Goal: Transaction & Acquisition: Purchase product/service

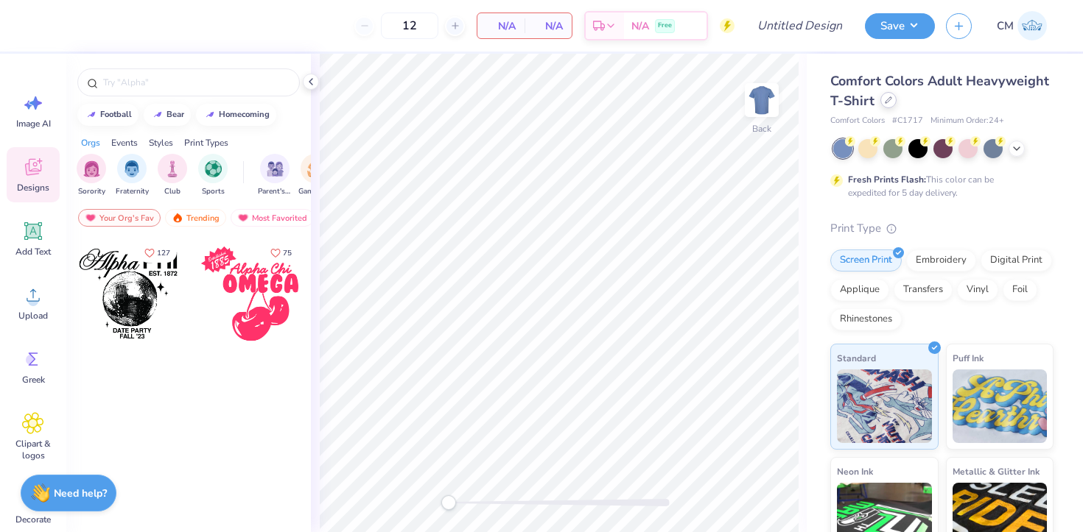
click at [886, 108] on div at bounding box center [888, 100] width 16 height 16
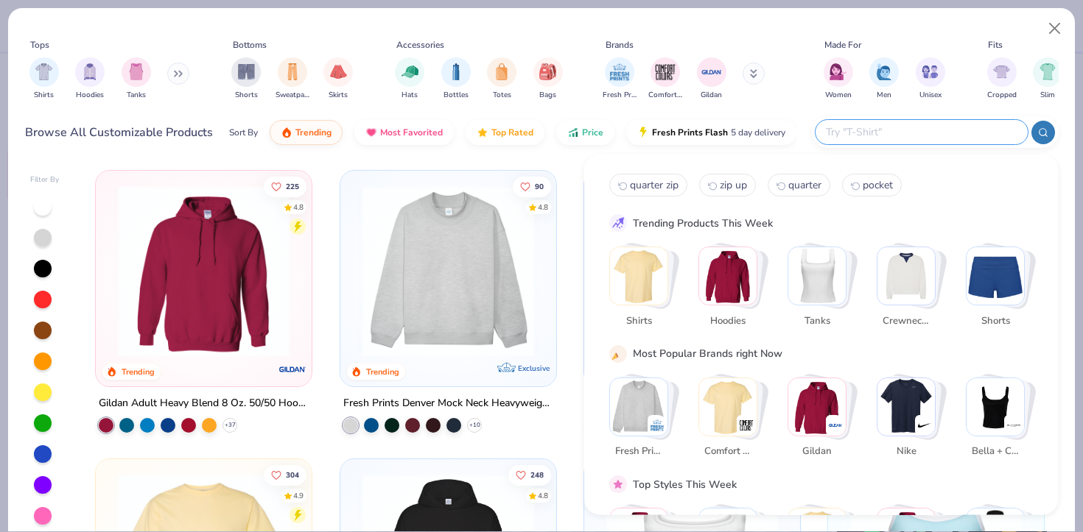
click at [971, 125] on input "text" at bounding box center [920, 132] width 193 height 17
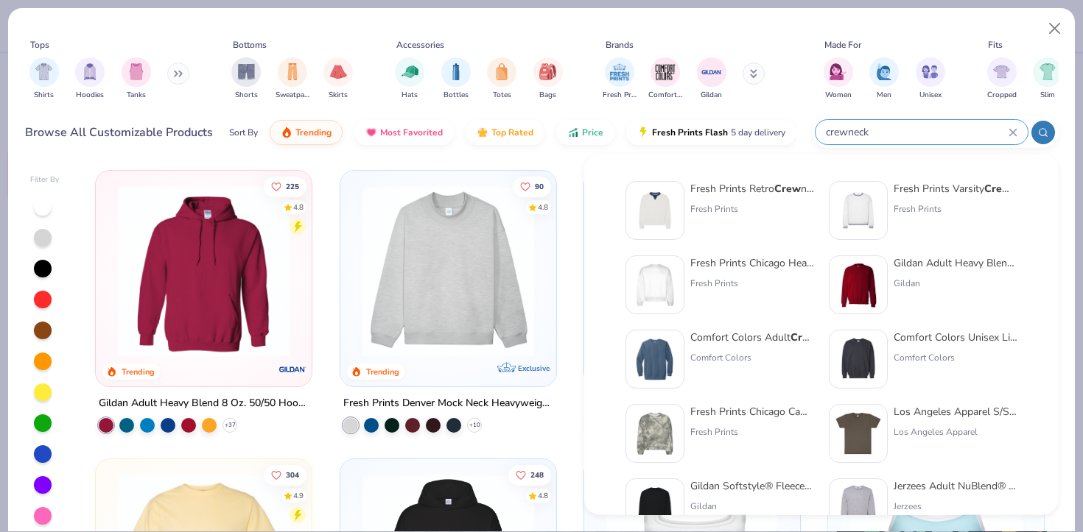
type input "crewneck"
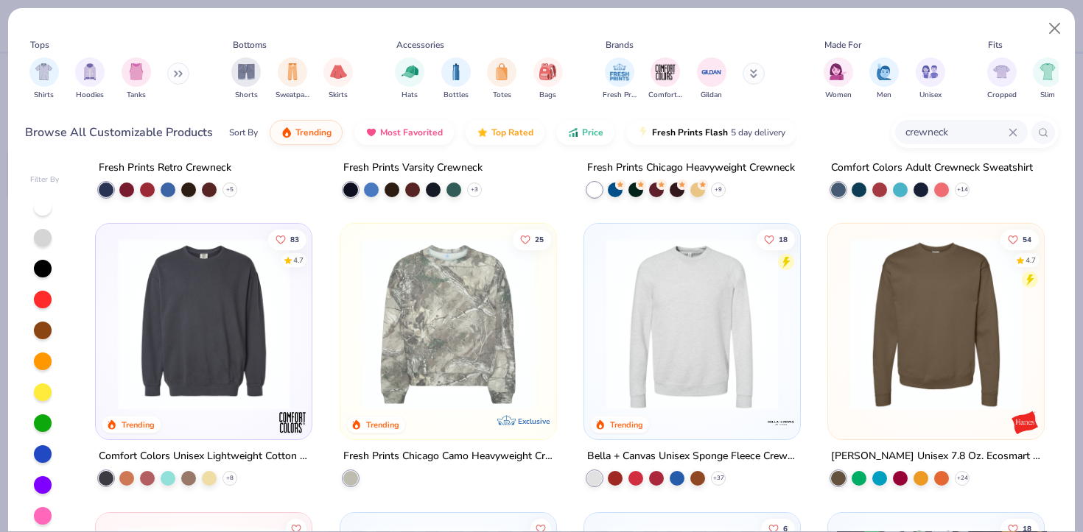
scroll to position [284, 0]
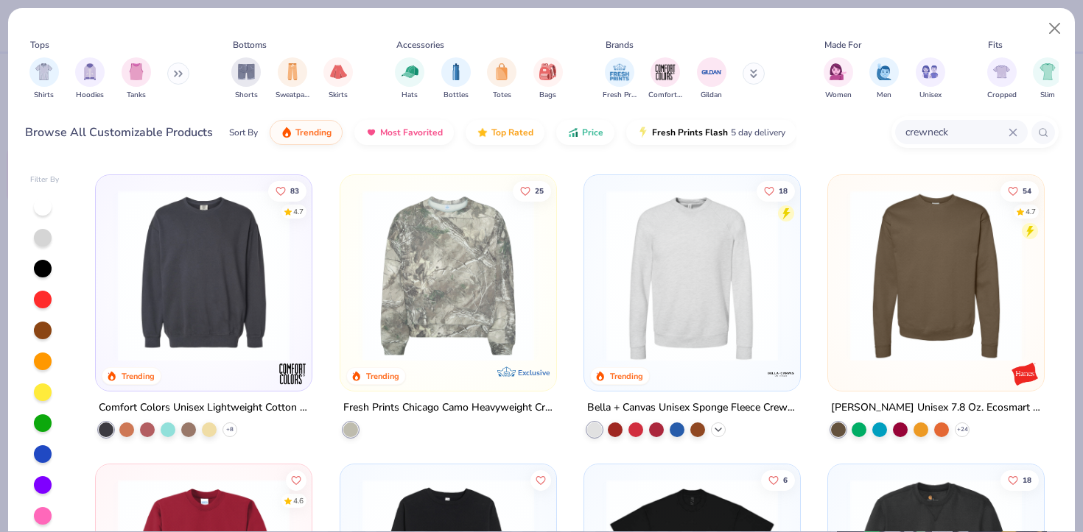
click at [722, 431] on icon at bounding box center [718, 430] width 12 height 12
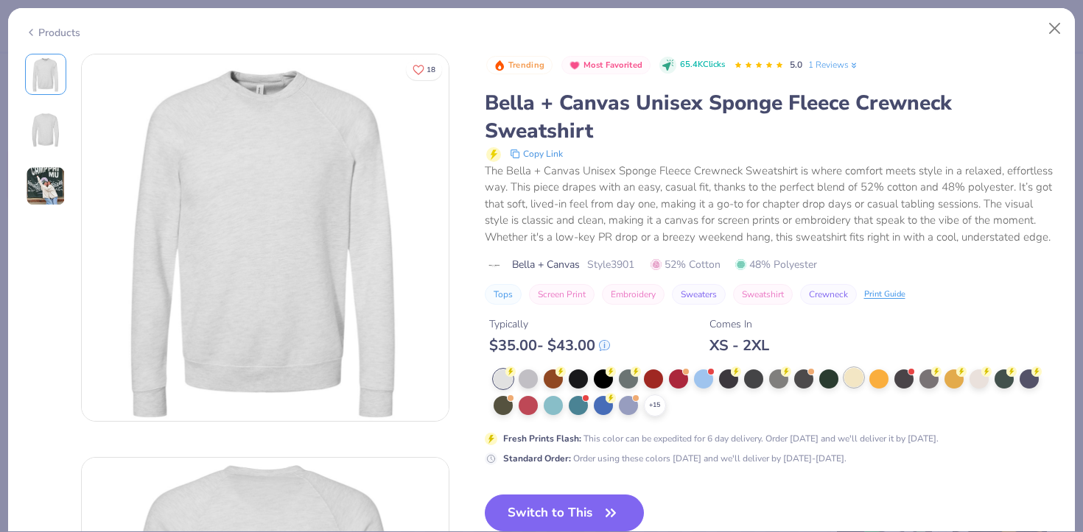
click at [847, 379] on div at bounding box center [853, 377] width 19 height 19
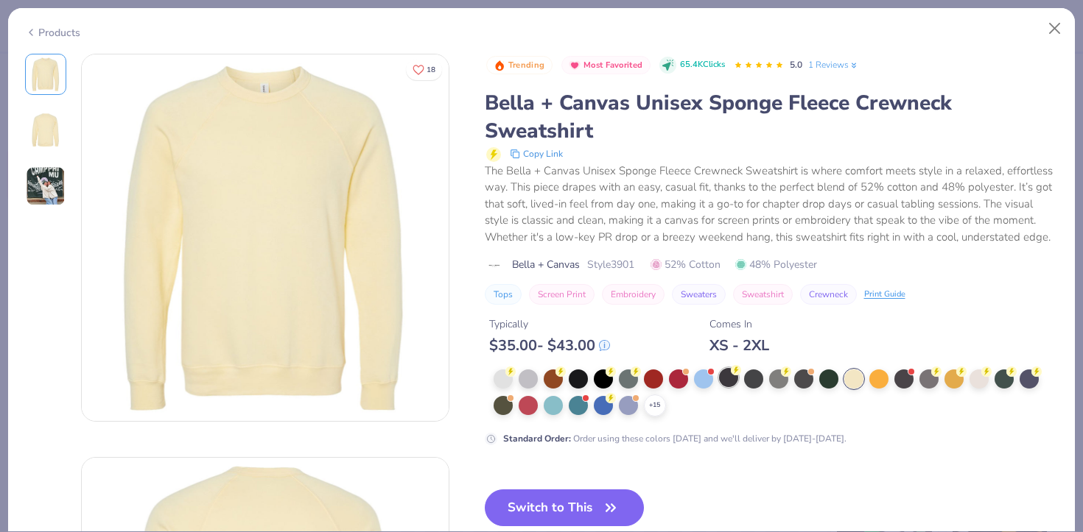
click at [731, 381] on div at bounding box center [728, 377] width 19 height 19
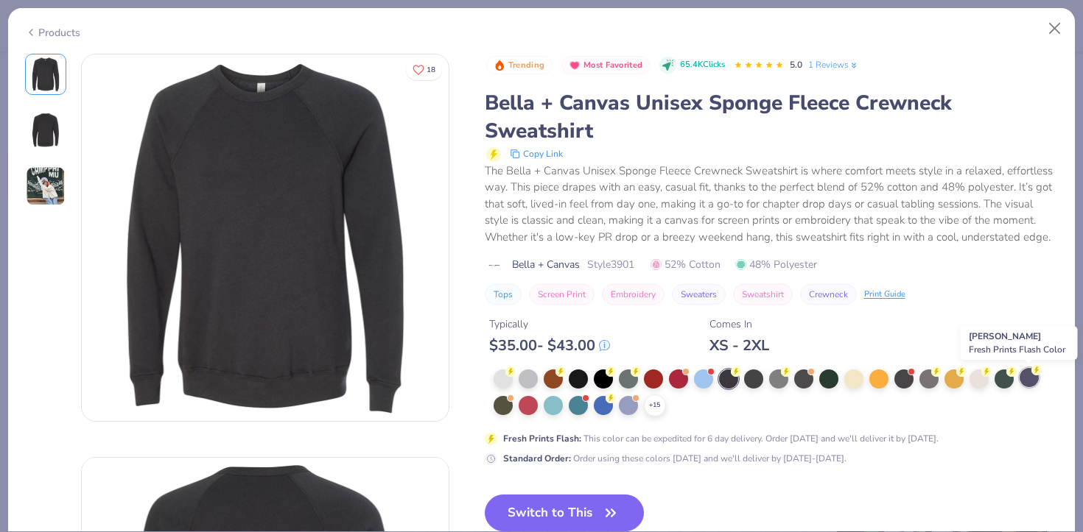
click at [1023, 378] on div at bounding box center [1028, 377] width 19 height 19
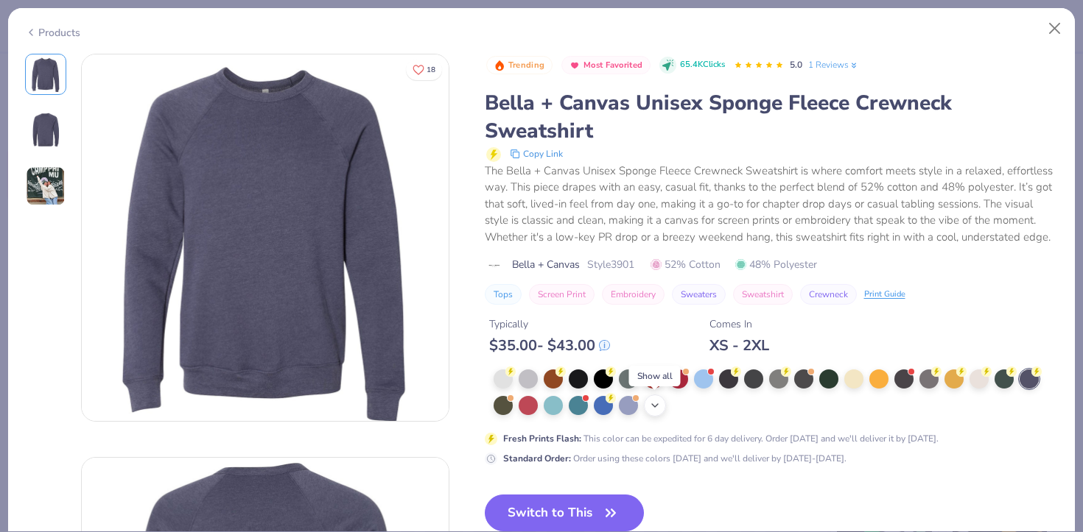
click at [649, 411] on icon at bounding box center [655, 406] width 12 height 12
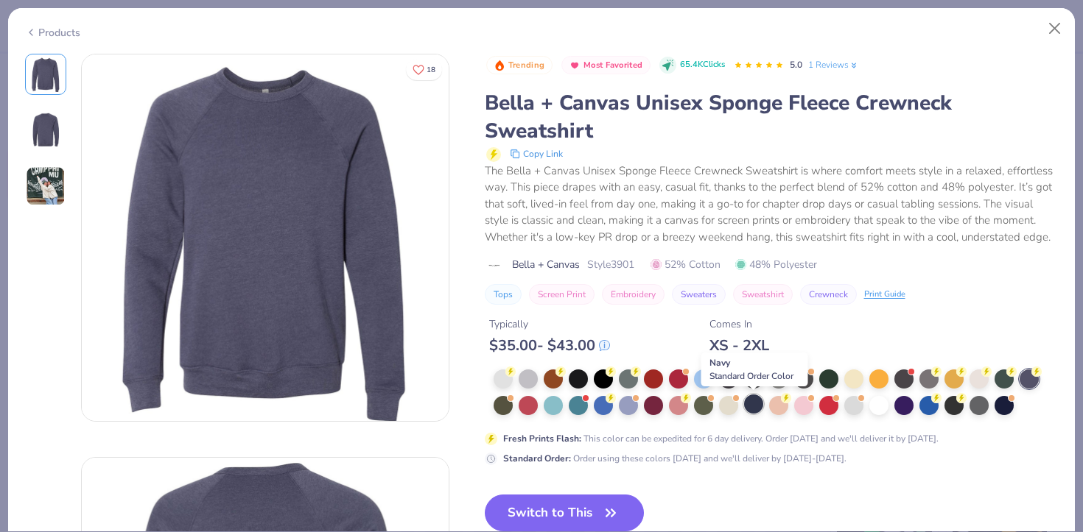
click at [753, 403] on div at bounding box center [753, 404] width 19 height 19
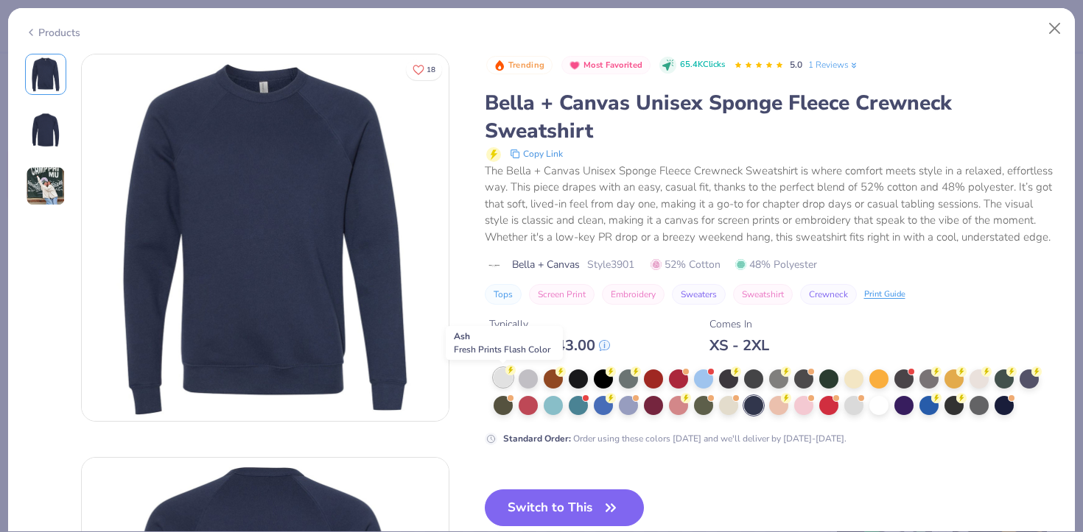
click at [502, 374] on div at bounding box center [502, 377] width 19 height 19
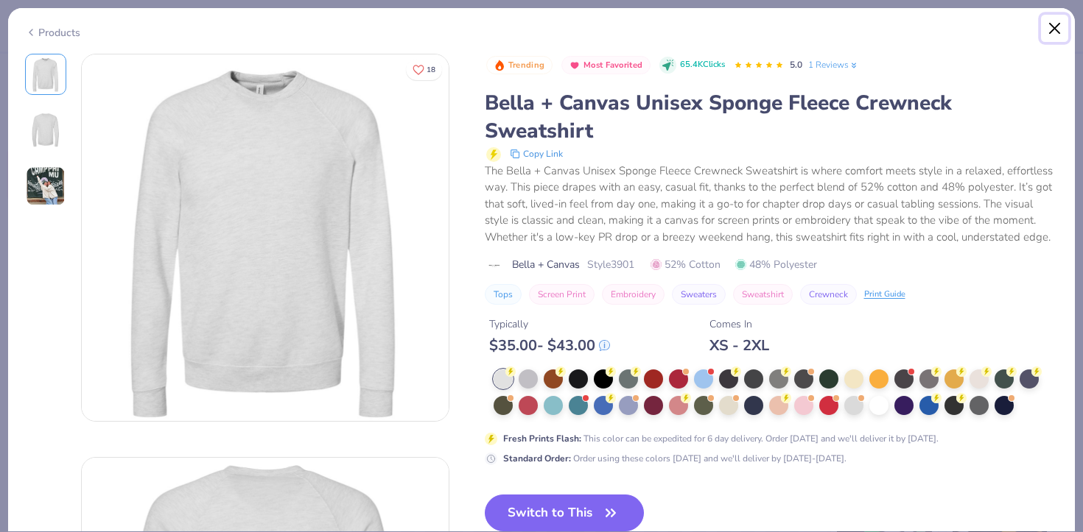
click at [1060, 31] on button "Close" at bounding box center [1055, 29] width 28 height 28
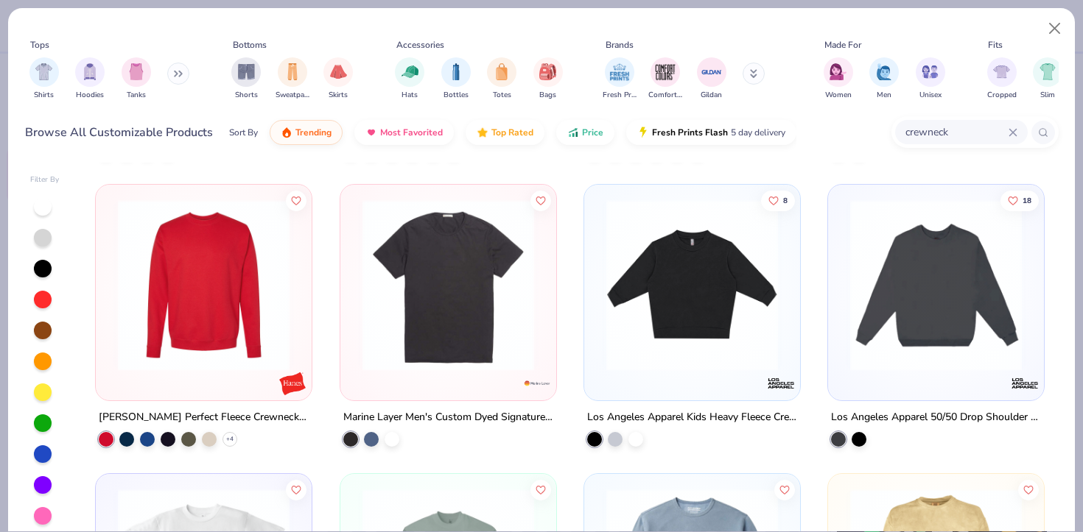
scroll to position [1443, 0]
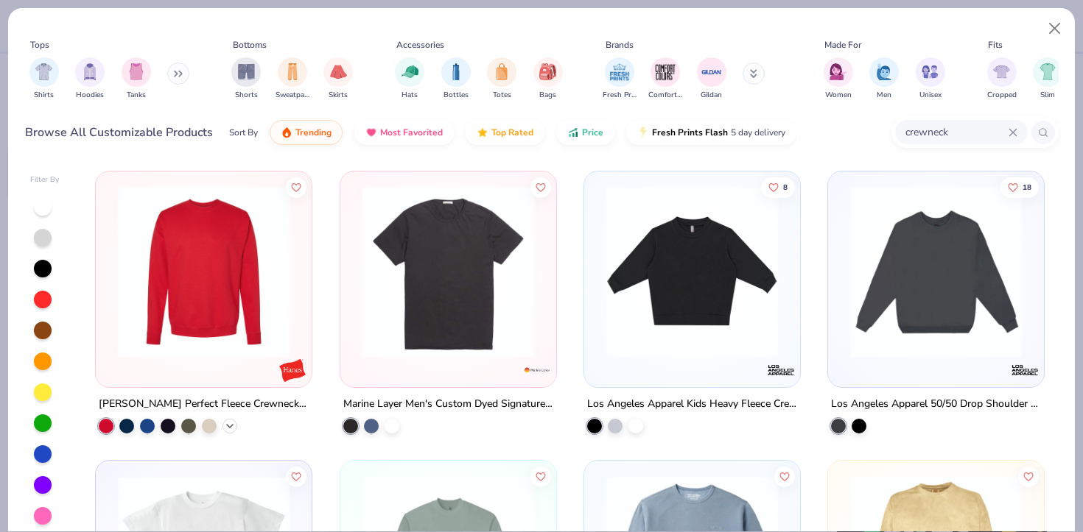
click at [231, 422] on icon at bounding box center [230, 426] width 12 height 12
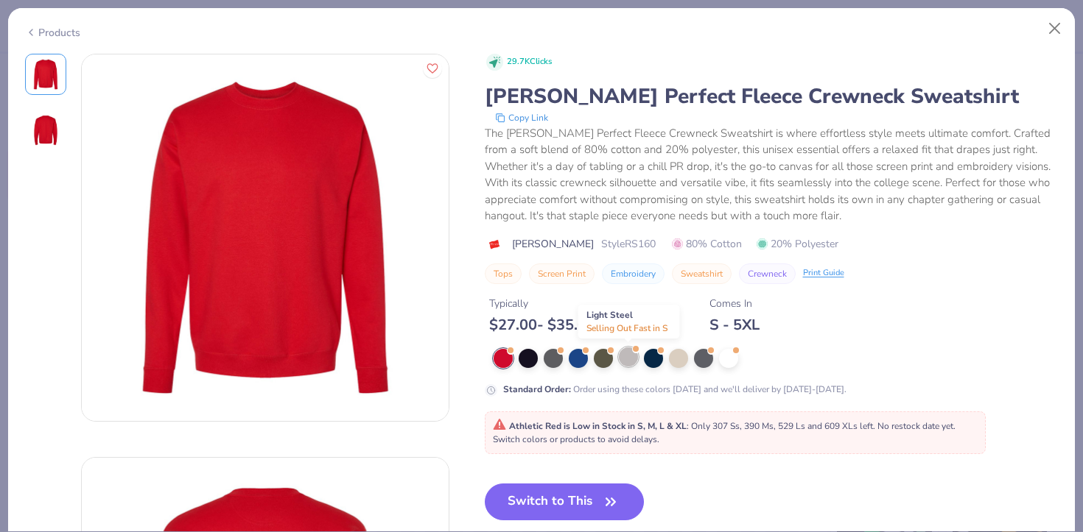
click at [622, 351] on div at bounding box center [628, 357] width 19 height 19
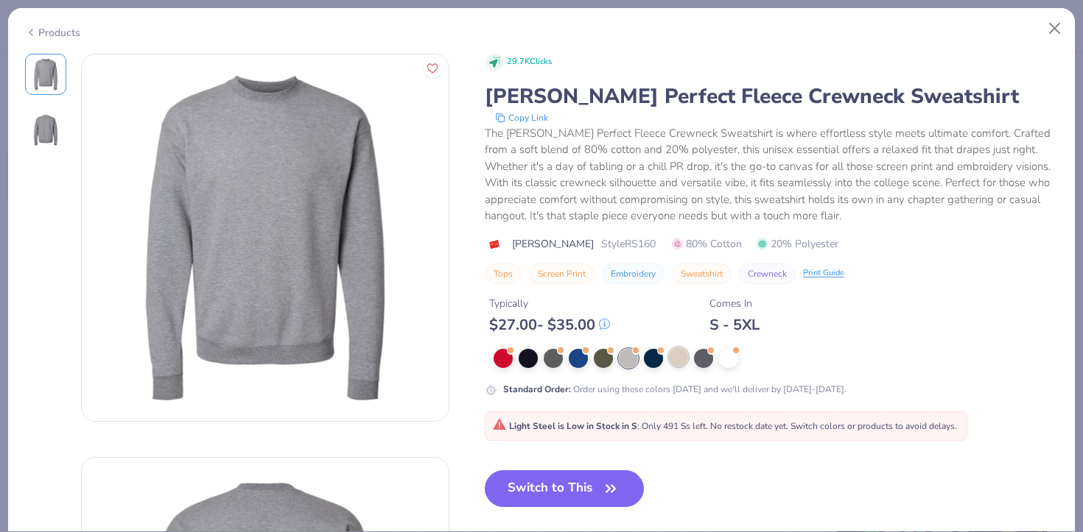
click at [673, 359] on div at bounding box center [678, 357] width 19 height 19
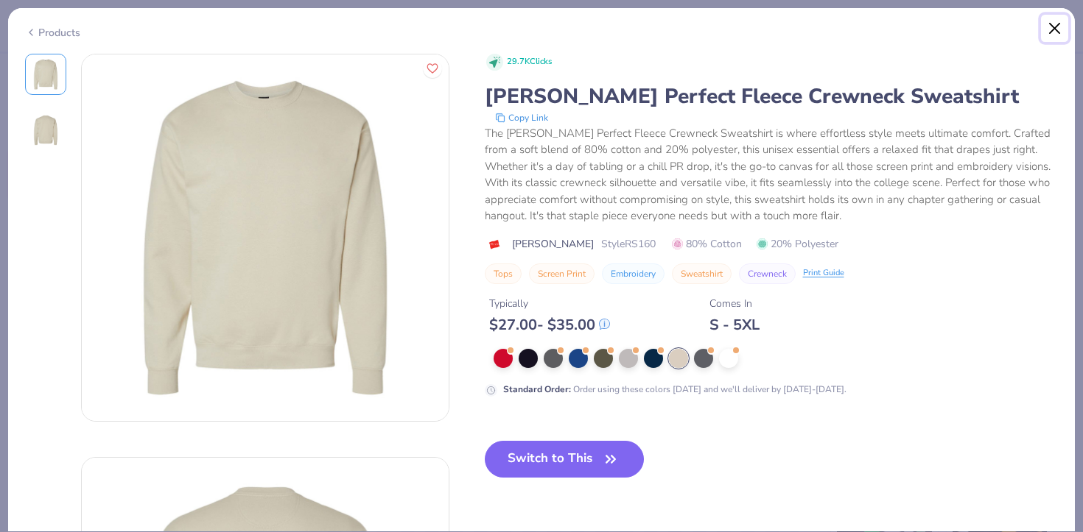
click at [1056, 26] on button "Close" at bounding box center [1055, 29] width 28 height 28
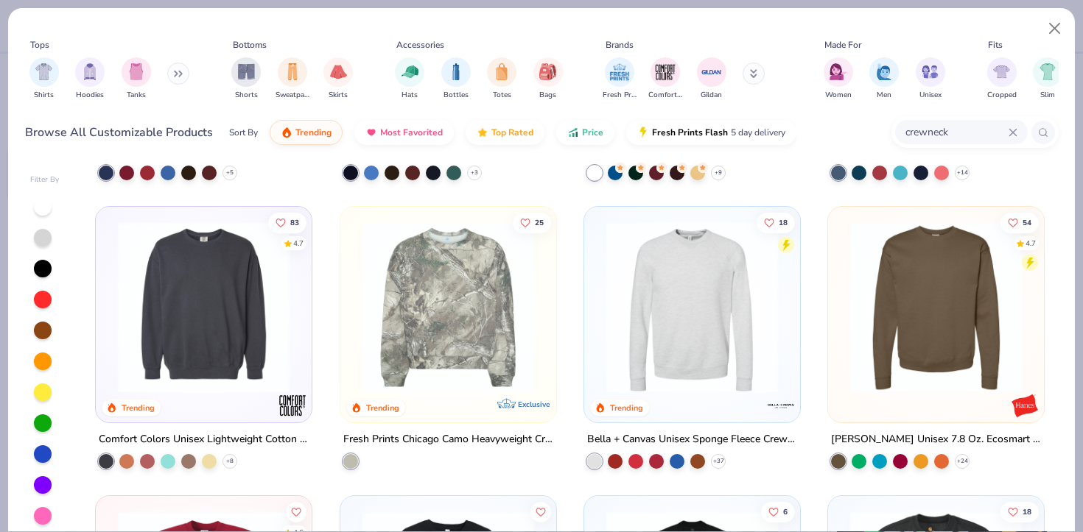
scroll to position [258, 0]
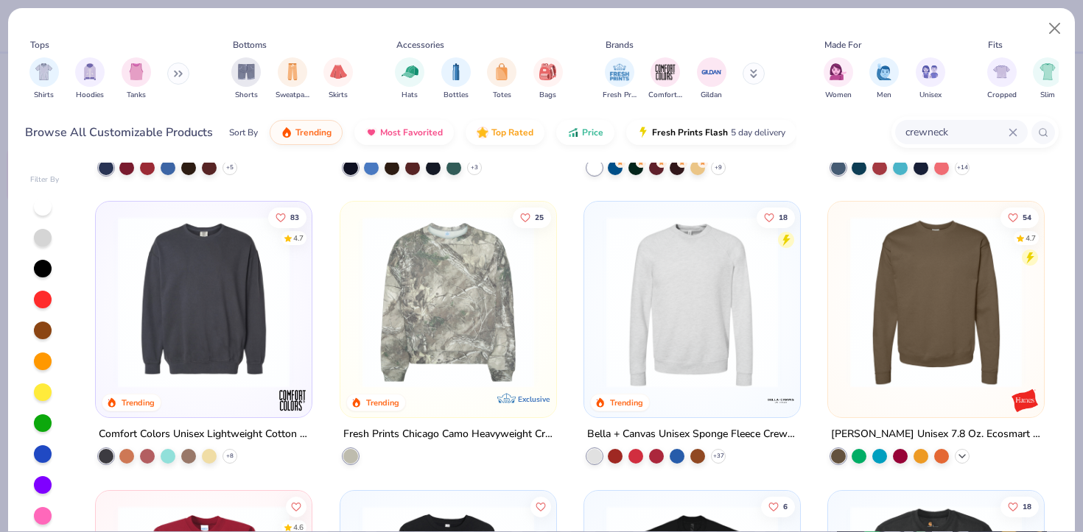
click at [961, 459] on icon at bounding box center [962, 457] width 12 height 12
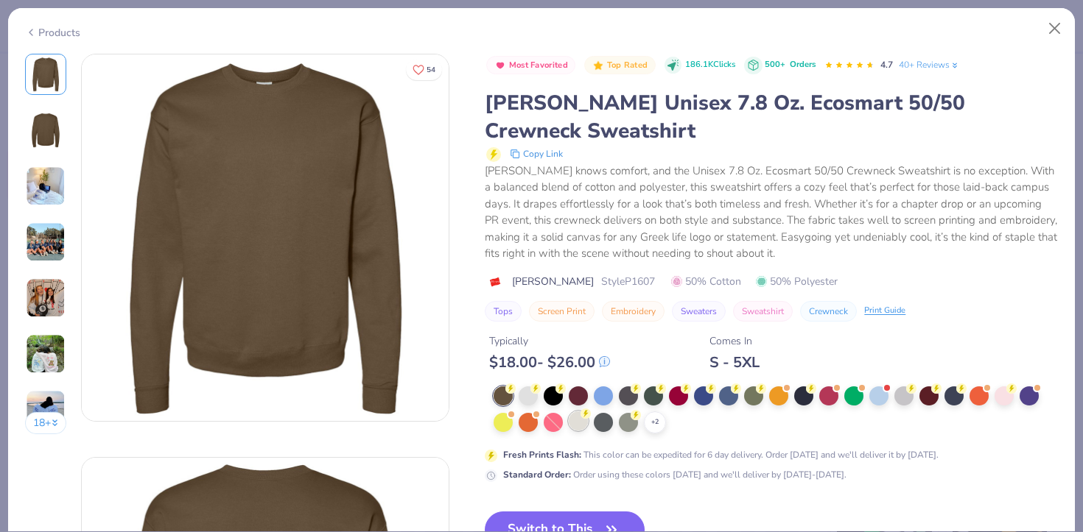
click at [574, 420] on div at bounding box center [578, 421] width 19 height 19
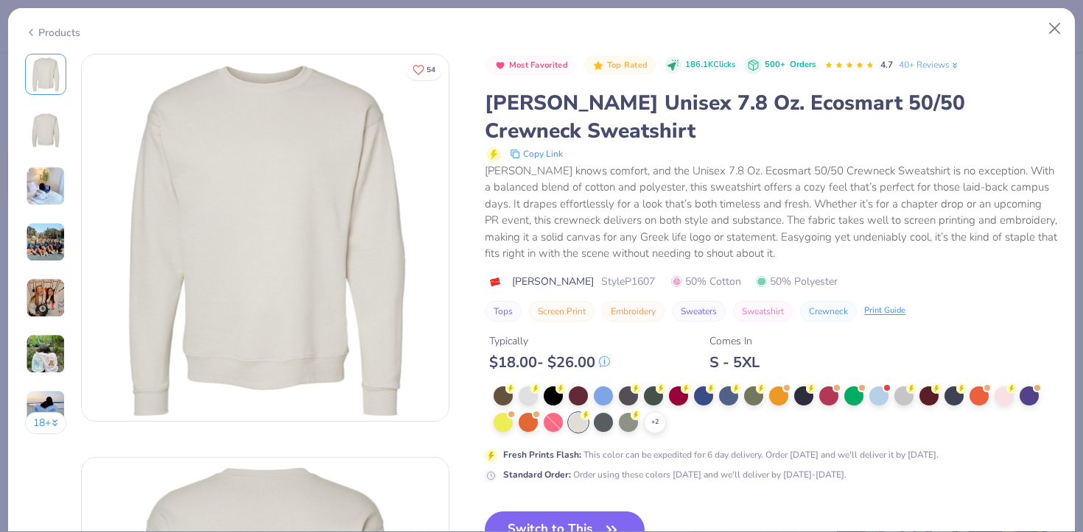
scroll to position [27, 0]
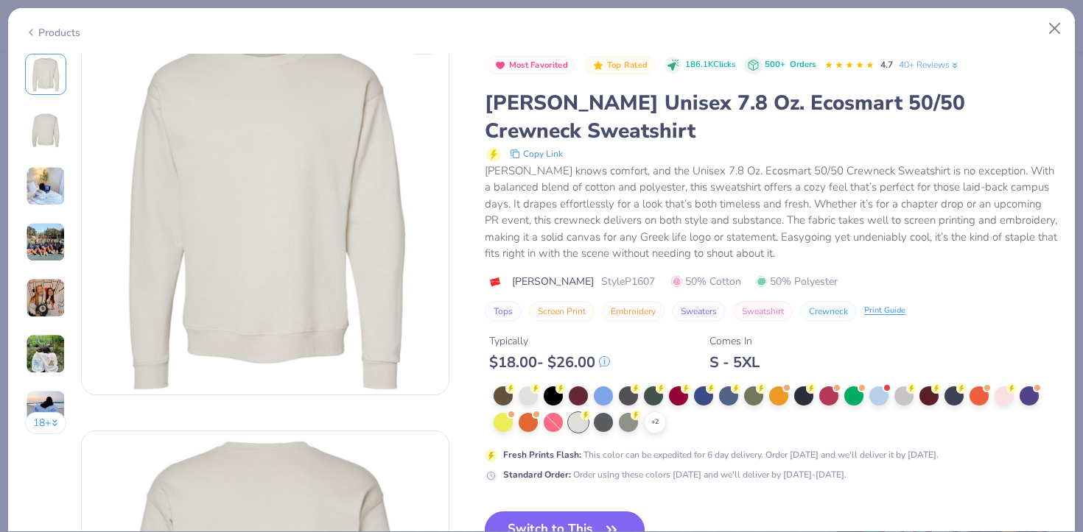
click at [563, 529] on button "Switch to This" at bounding box center [565, 530] width 160 height 37
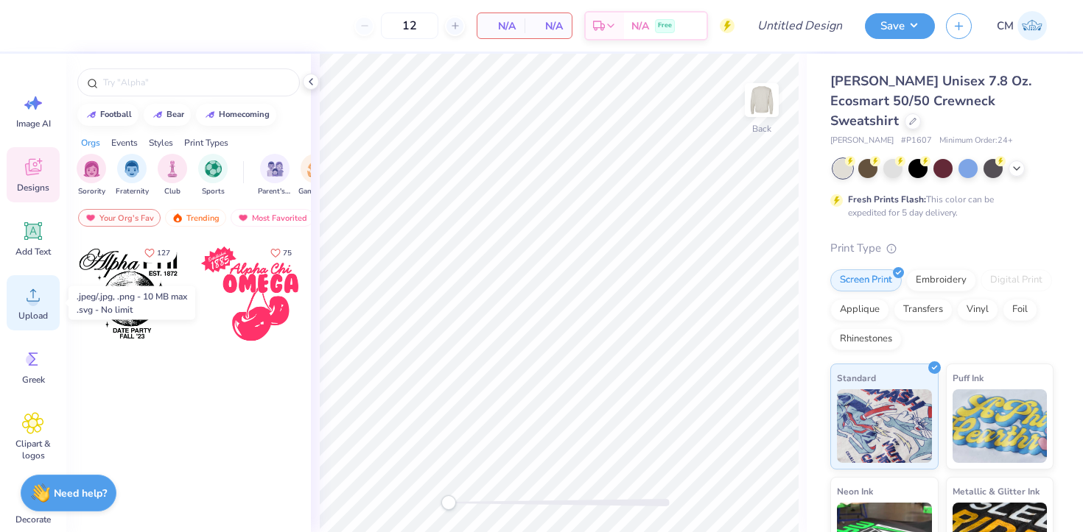
click at [46, 292] on div "Upload" at bounding box center [33, 302] width 53 height 55
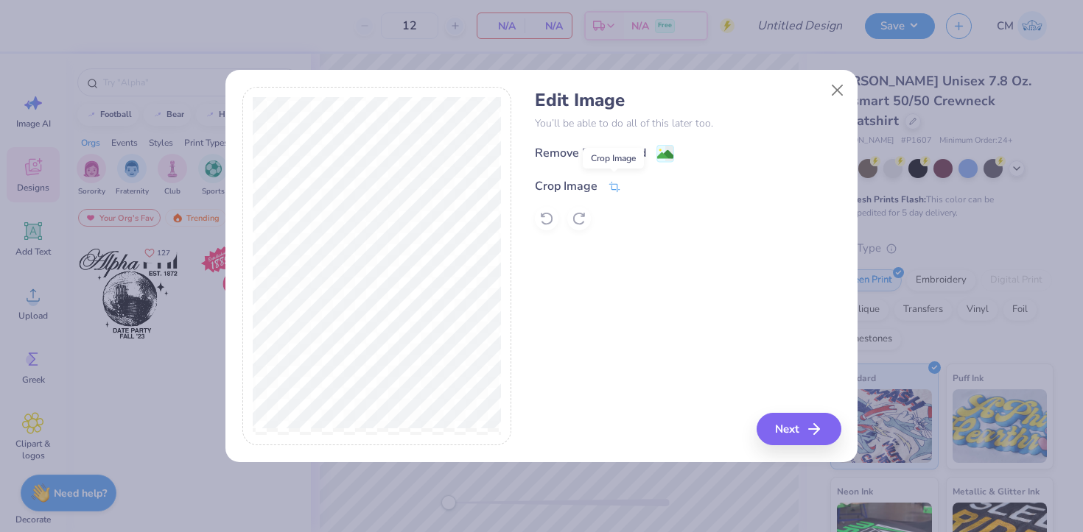
click at [619, 190] on icon at bounding box center [614, 186] width 13 height 13
click at [538, 258] on div "Edit Image You’ll be able to do all of this later too. Remove Background Crop I…" at bounding box center [541, 266] width 599 height 359
click at [639, 179] on button at bounding box center [638, 184] width 15 height 15
click at [769, 420] on button "Next" at bounding box center [801, 429] width 85 height 32
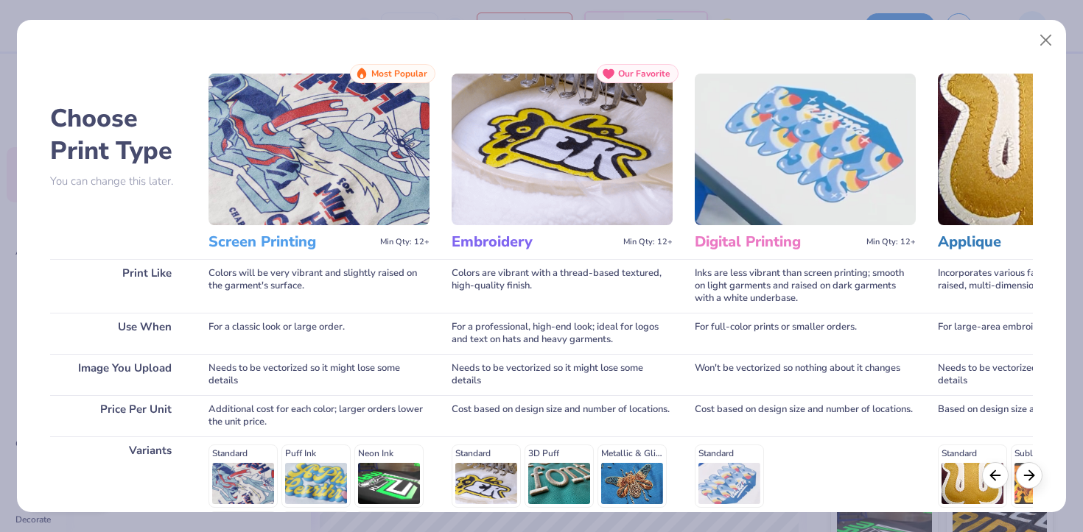
scroll to position [202, 0]
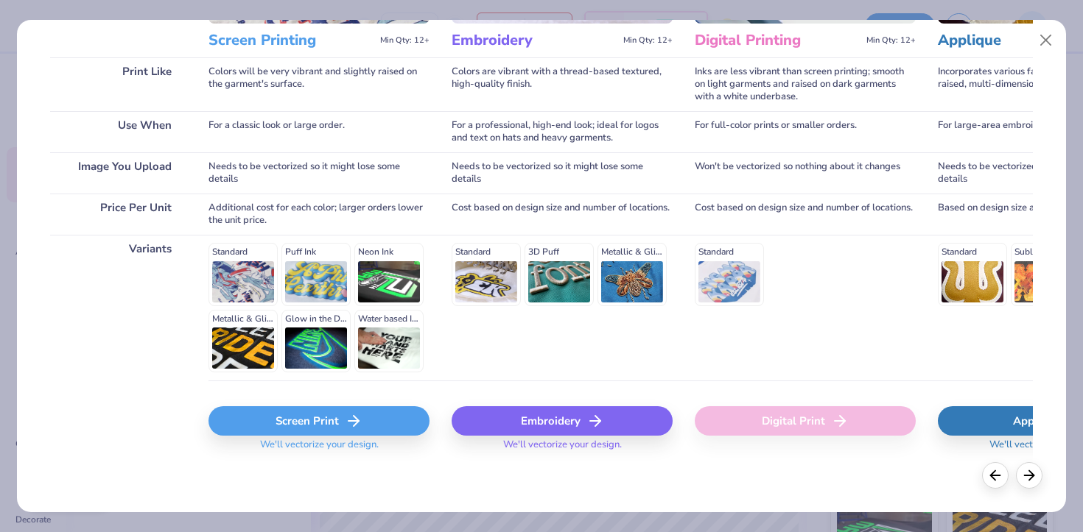
click at [294, 427] on div "Screen Print" at bounding box center [318, 421] width 221 height 29
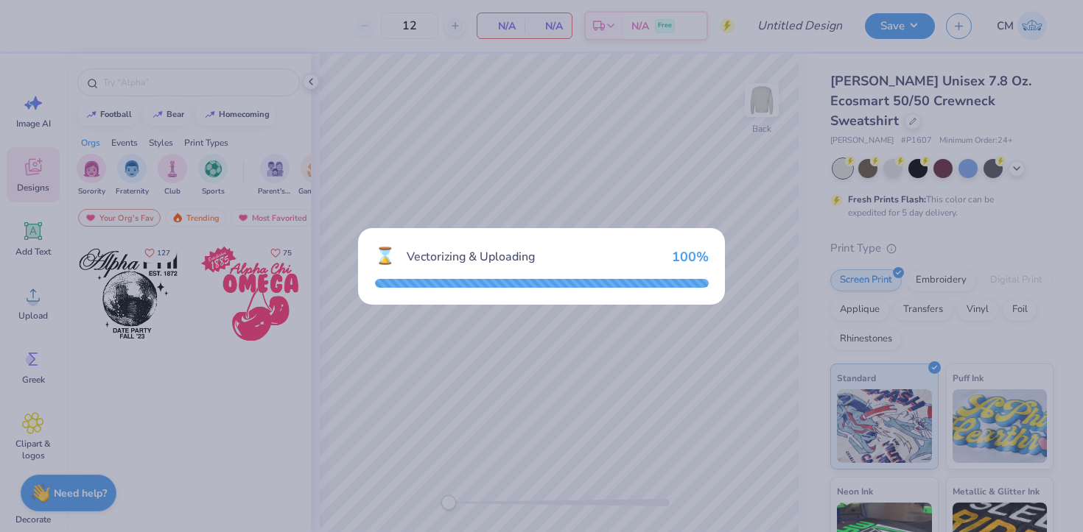
click at [412, 204] on div "⌛ Vectorizing & Uploading 100 %" at bounding box center [541, 266] width 1083 height 532
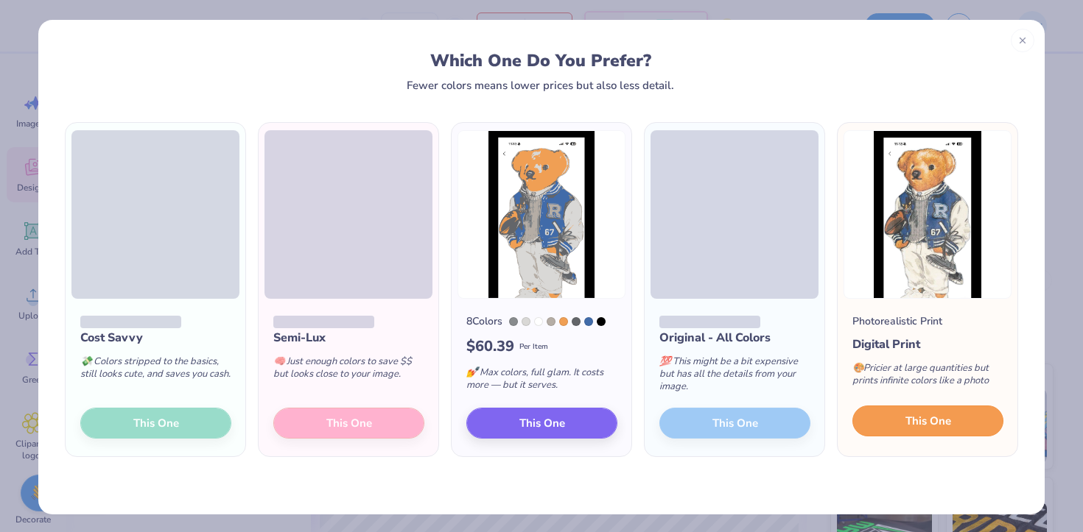
click at [910, 410] on button "This One" at bounding box center [927, 421] width 151 height 31
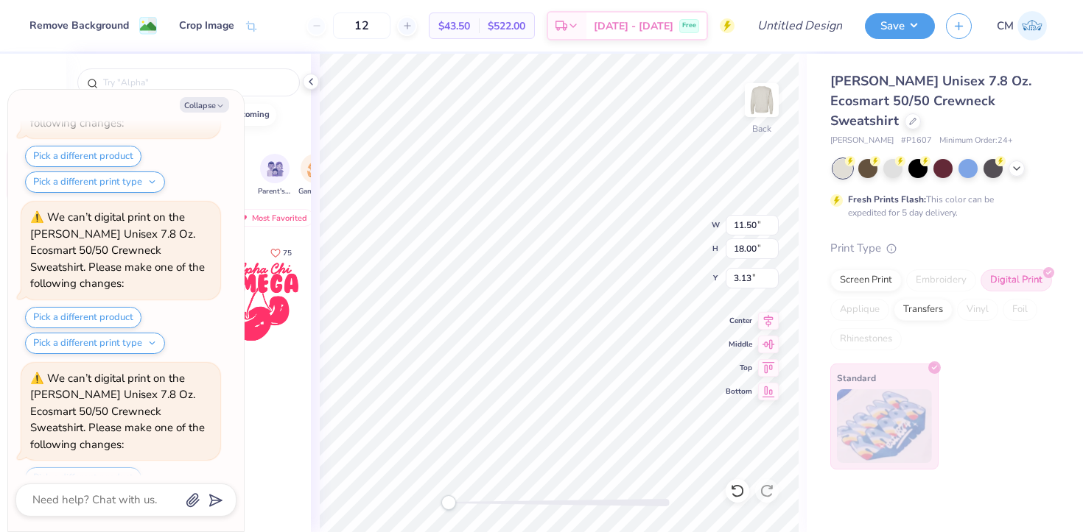
scroll to position [398, 0]
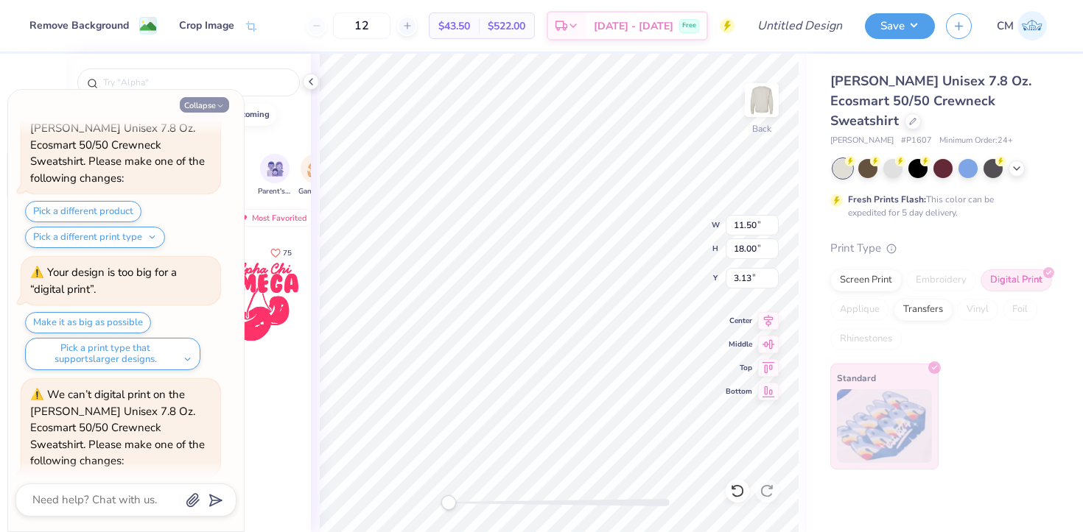
click at [211, 103] on button "Collapse" at bounding box center [204, 104] width 49 height 15
type textarea "x"
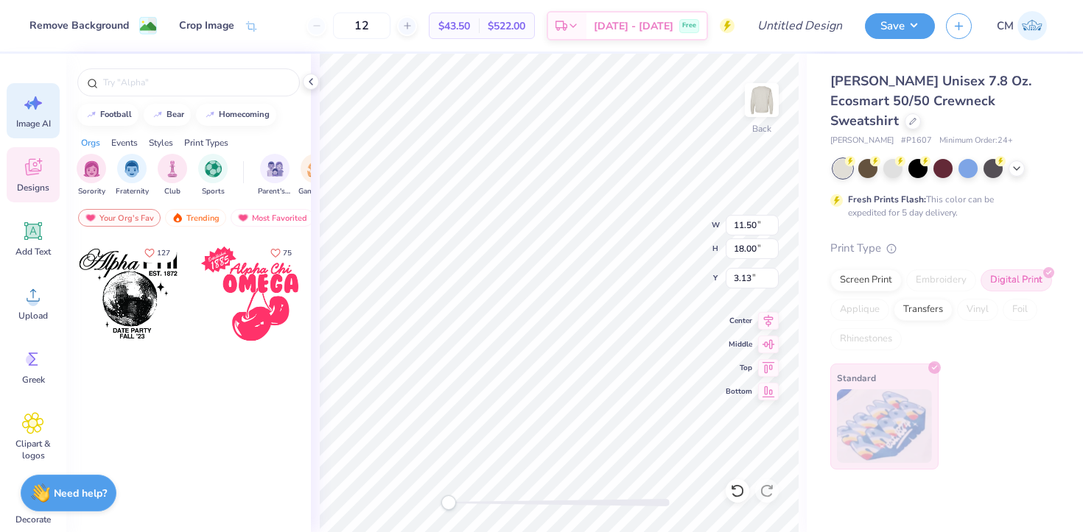
click at [25, 105] on icon at bounding box center [28, 105] width 8 height 9
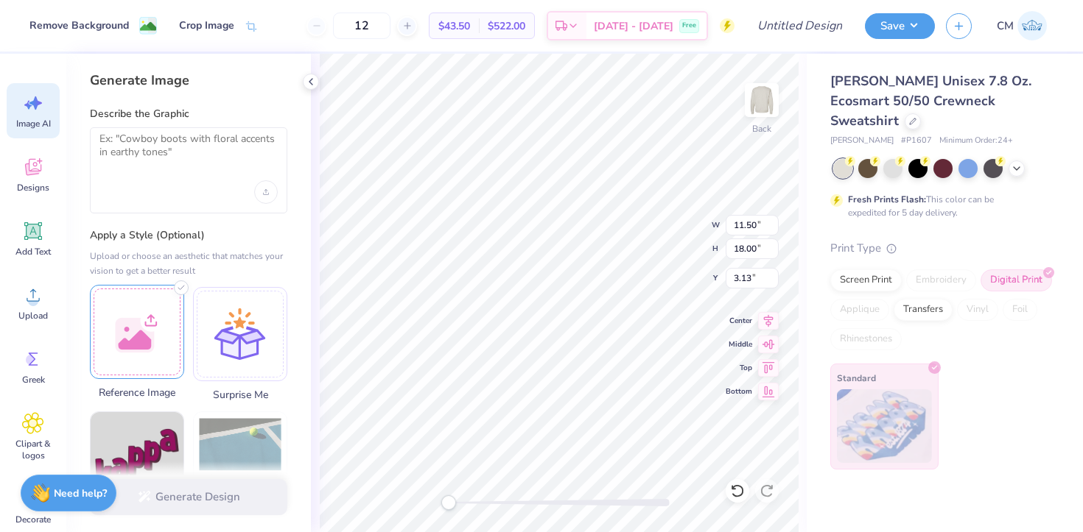
click at [146, 324] on div at bounding box center [137, 332] width 94 height 94
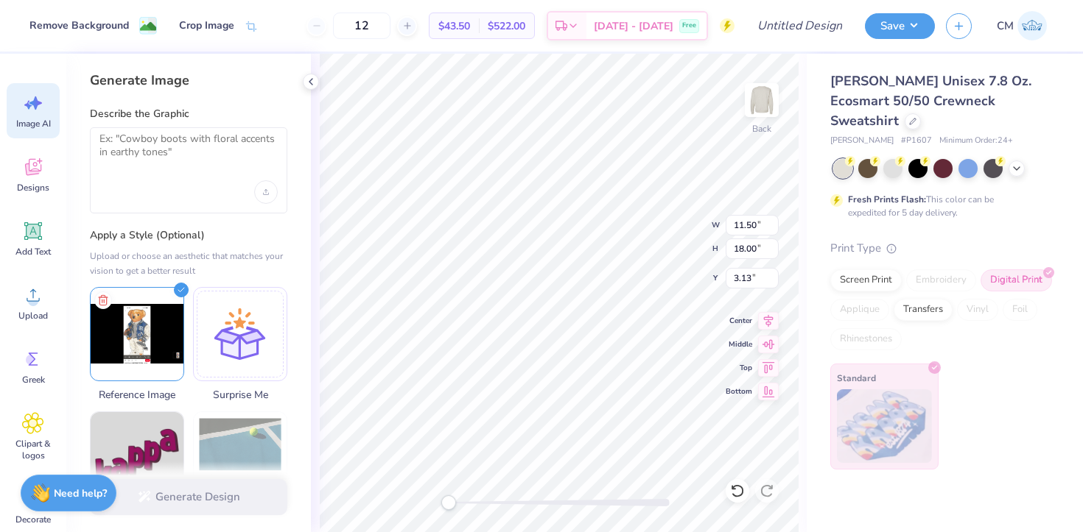
click at [209, 175] on div at bounding box center [188, 170] width 197 height 86
click at [175, 148] on textarea at bounding box center [188, 151] width 178 height 37
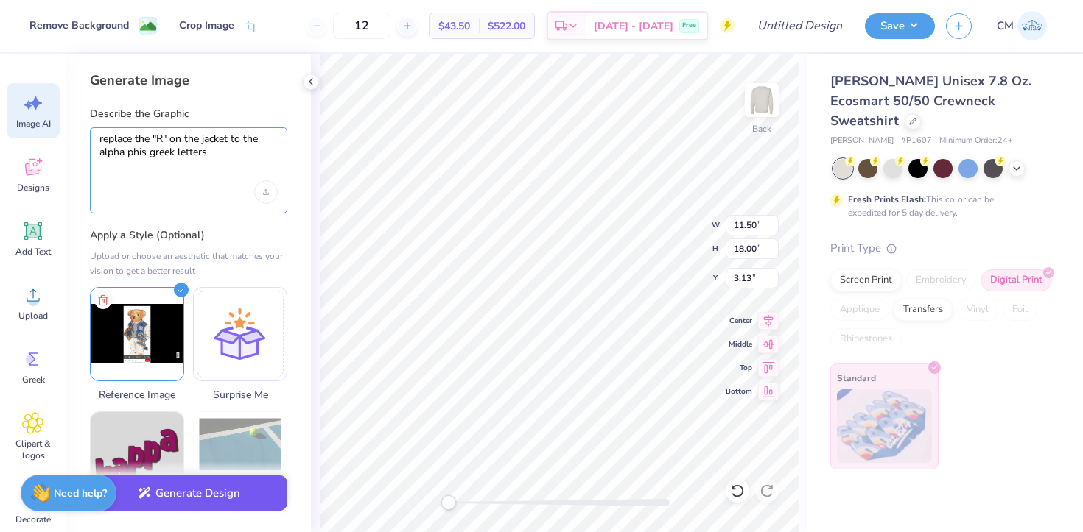
type textarea "replace the "R" on the jacket to the alpha phis greek letters"
click at [193, 499] on button "Generate Design" at bounding box center [188, 494] width 197 height 36
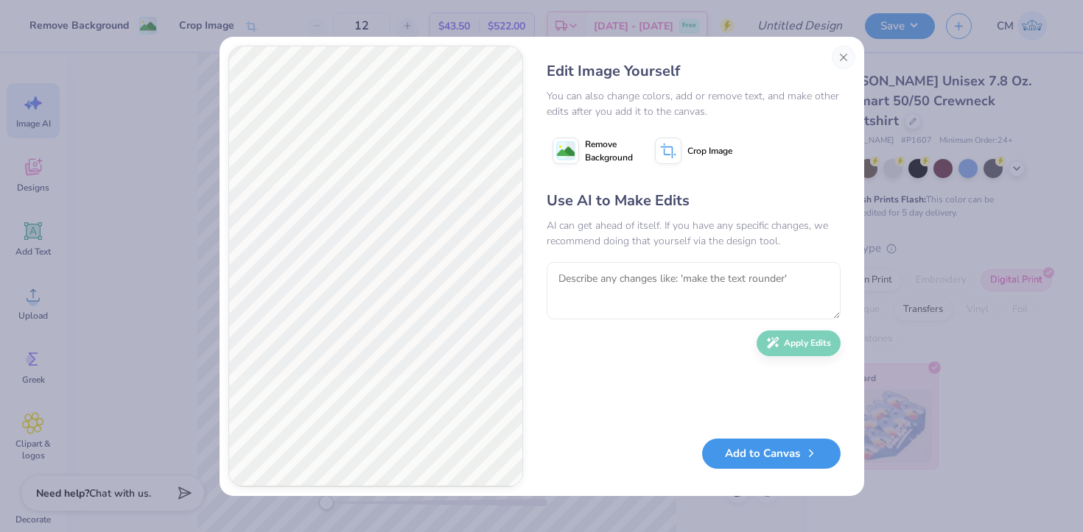
click at [756, 455] on button "Add to Canvas" at bounding box center [771, 454] width 138 height 30
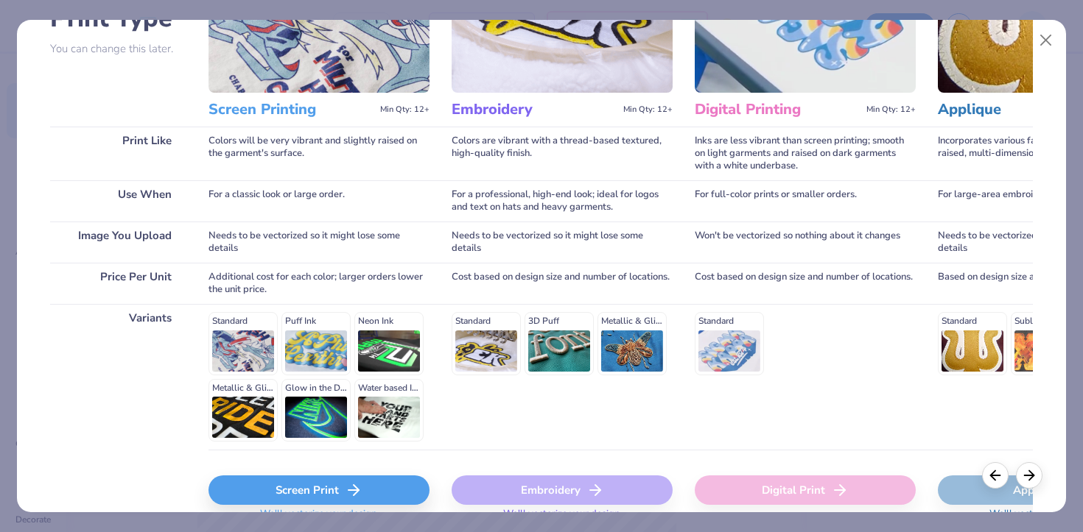
scroll to position [202, 0]
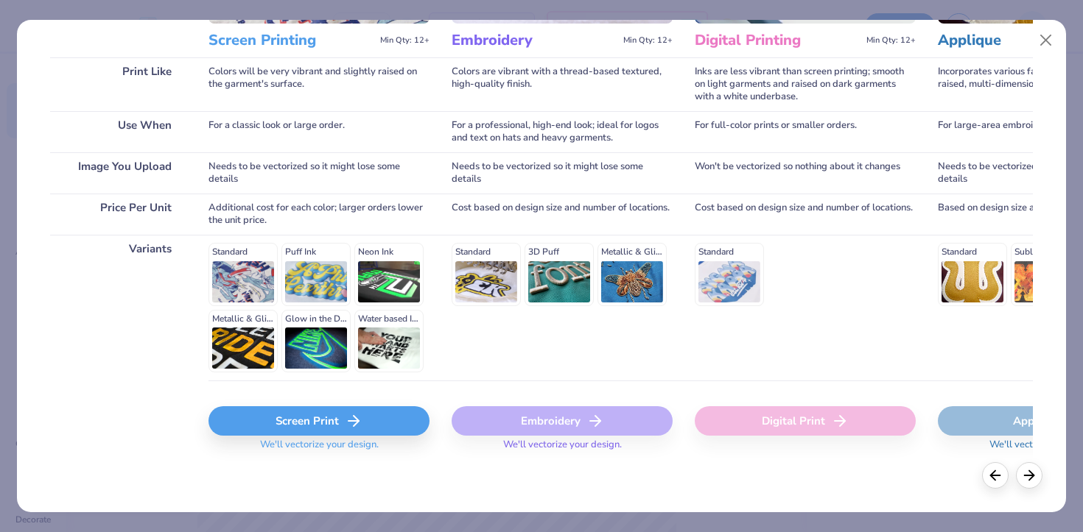
click at [339, 422] on div "Screen Print" at bounding box center [318, 421] width 221 height 29
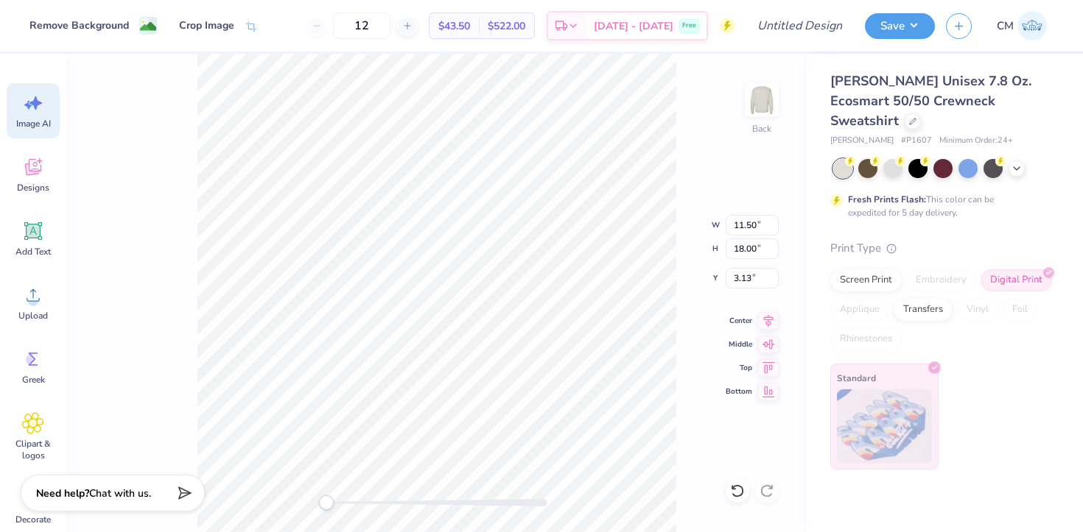
scroll to position [0, 0]
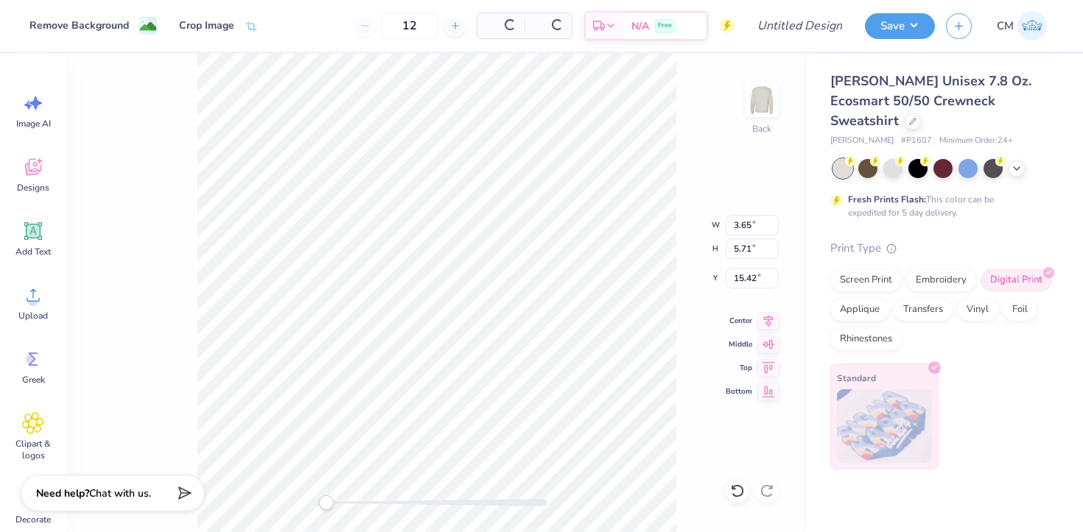
type input "3.65"
type input "5.71"
type input "15.42"
type textarea "x"
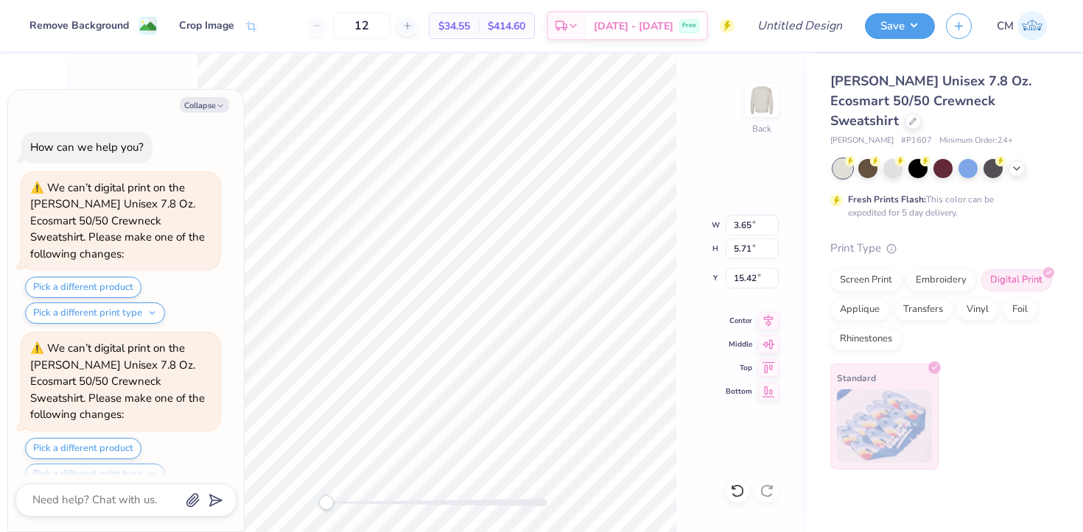
scroll to position [542, 0]
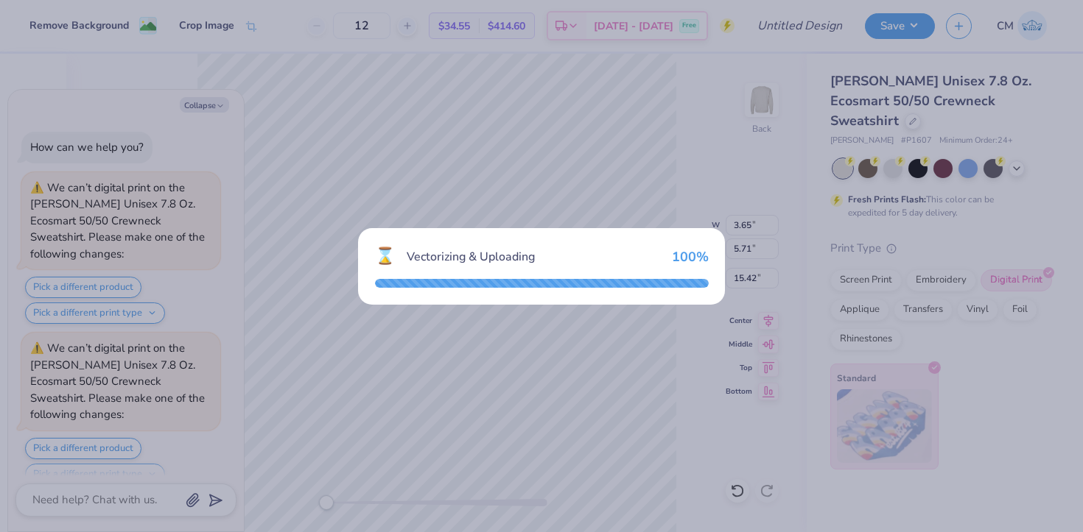
scroll to position [542, 0]
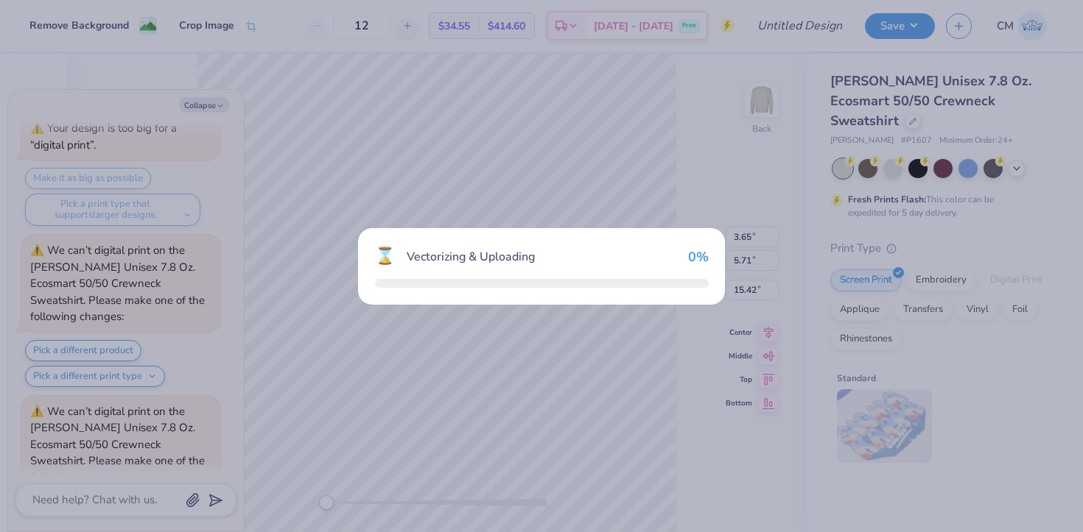
type textarea "x"
type input "3.57"
type input "5.59"
type input "15.47"
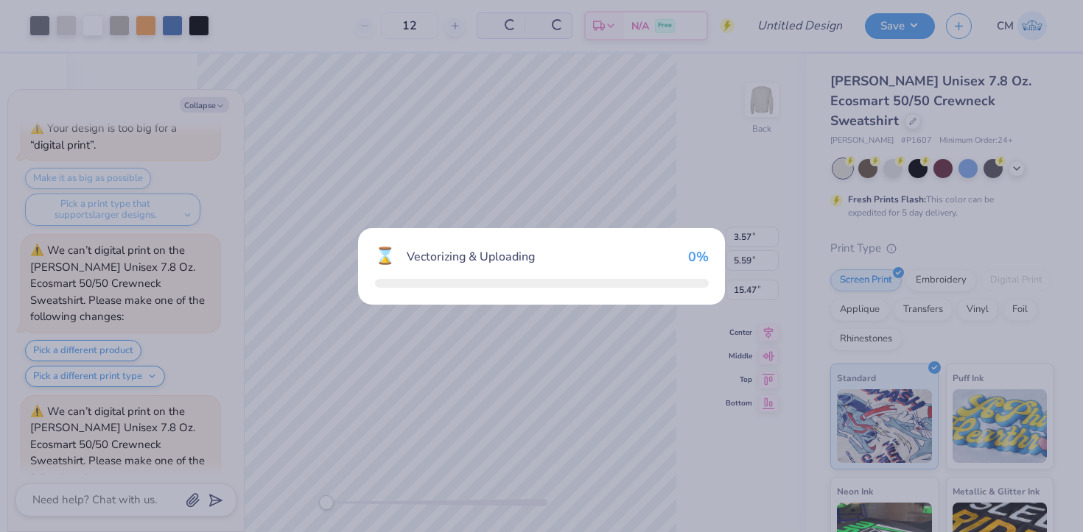
scroll to position [664, 0]
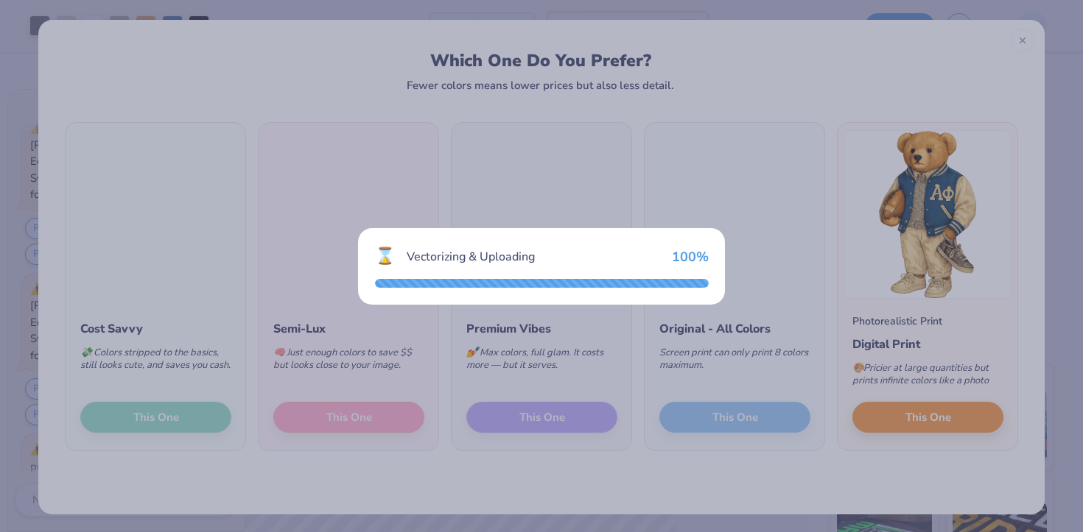
type textarea "x"
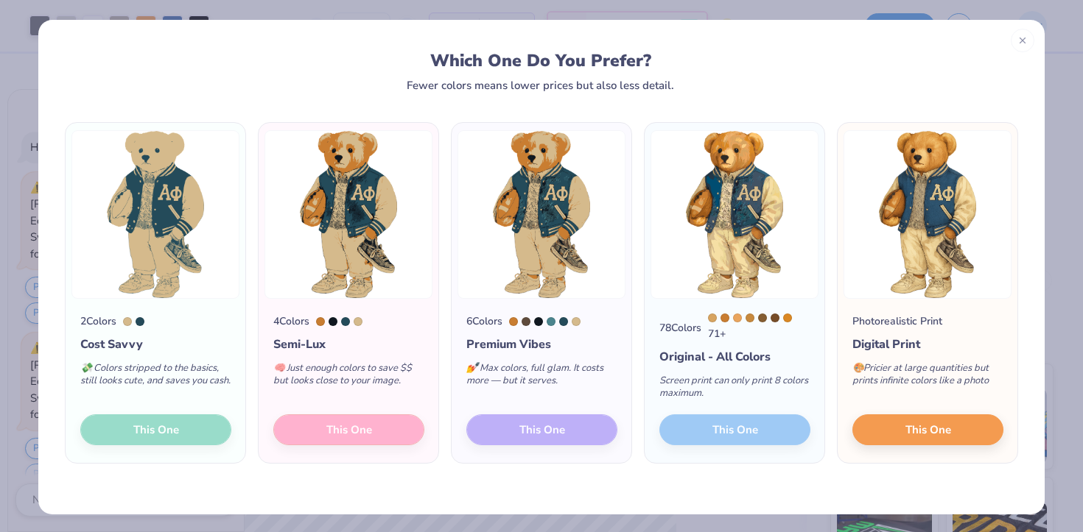
scroll to position [664, 0]
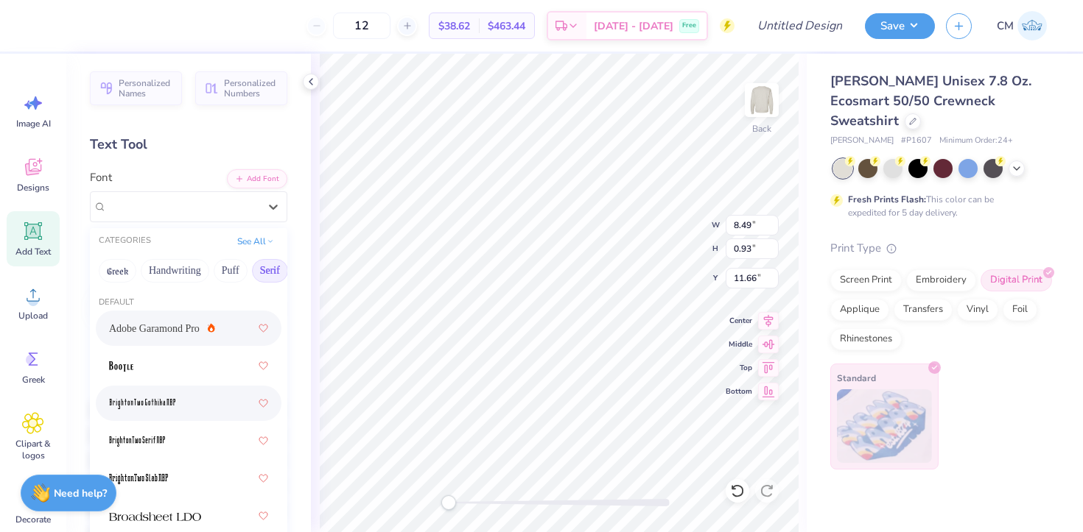
scroll to position [56, 0]
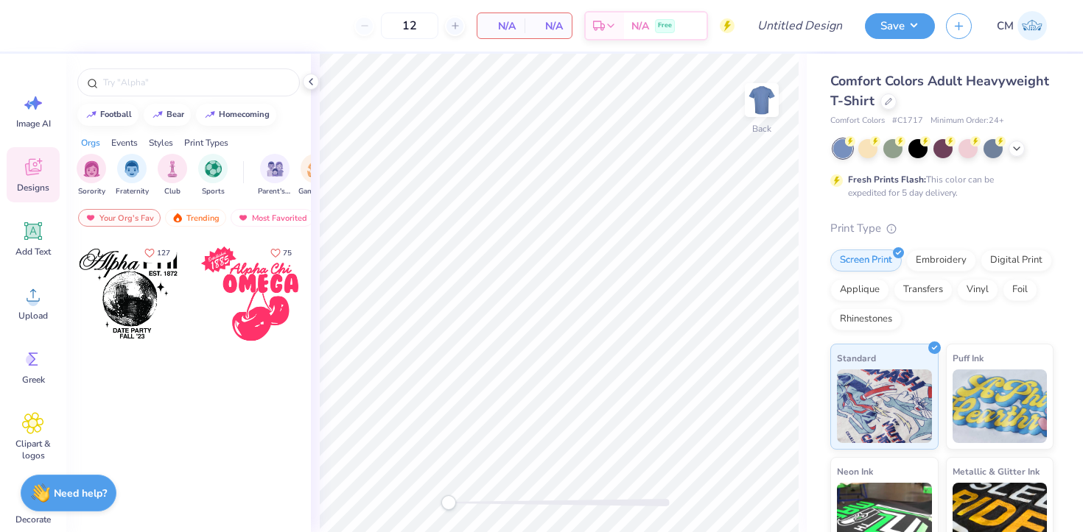
click at [881, 115] on span "Comfort Colors" at bounding box center [857, 121] width 54 height 13
click at [881, 106] on div at bounding box center [888, 100] width 16 height 16
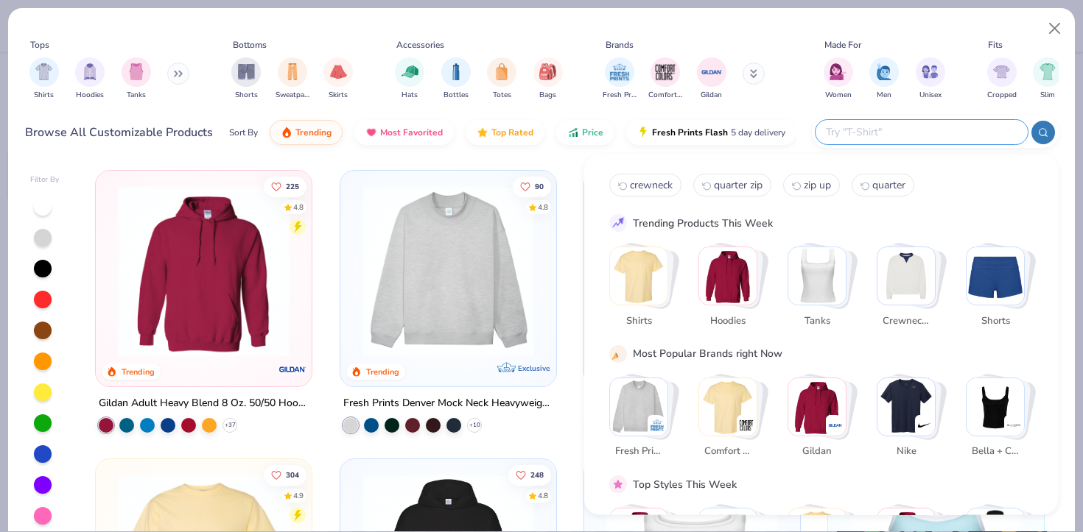
click at [964, 135] on input "text" at bounding box center [920, 132] width 193 height 17
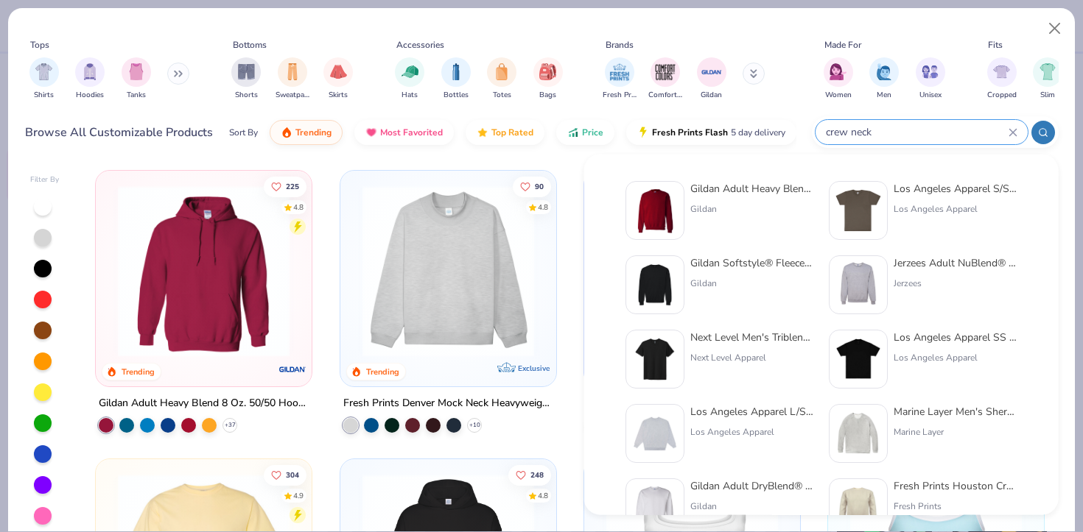
type input "crew neck"
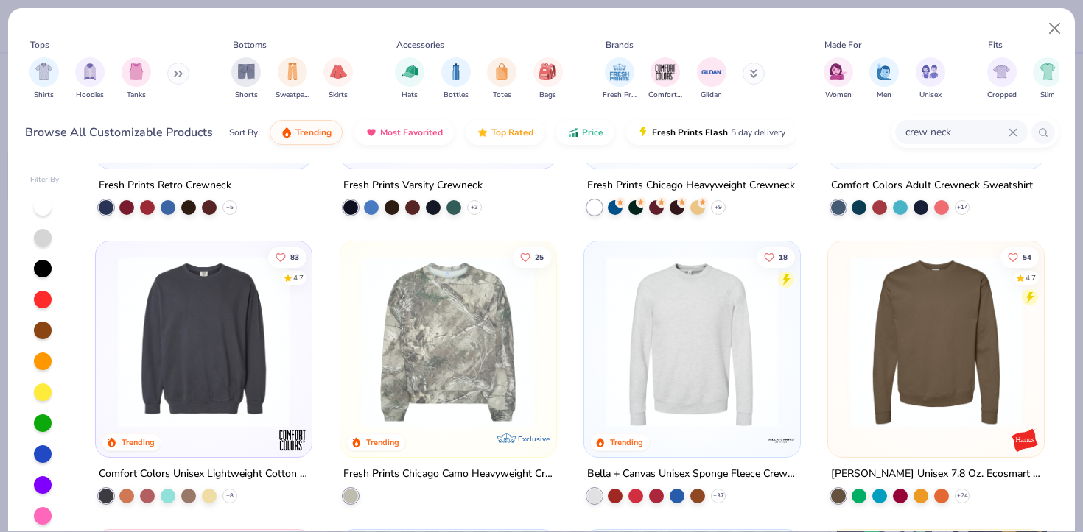
scroll to position [868, 0]
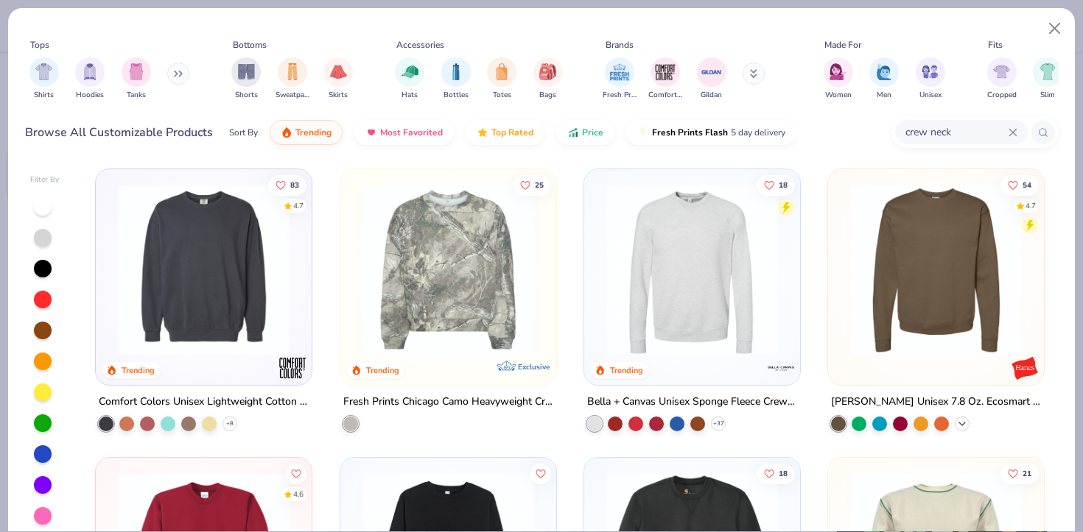
click at [963, 424] on icon at bounding box center [962, 424] width 12 height 12
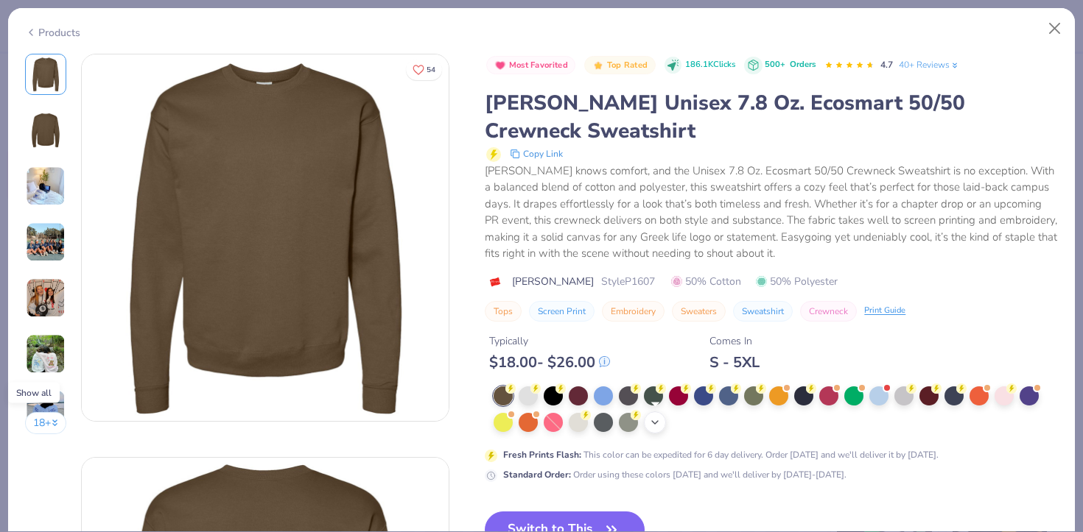
click at [661, 426] on icon at bounding box center [655, 423] width 12 height 12
click at [580, 418] on icon at bounding box center [585, 414] width 10 height 10
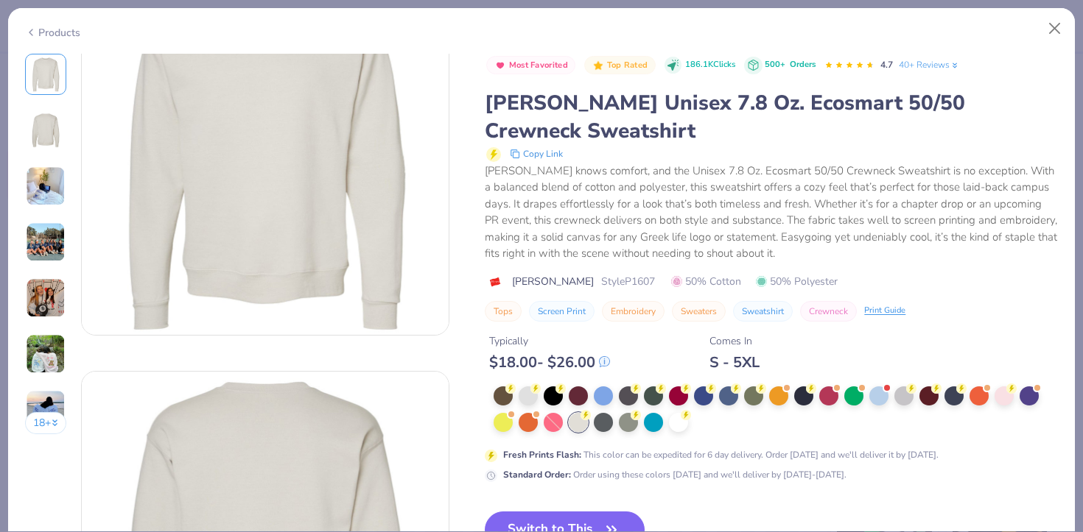
scroll to position [108, 0]
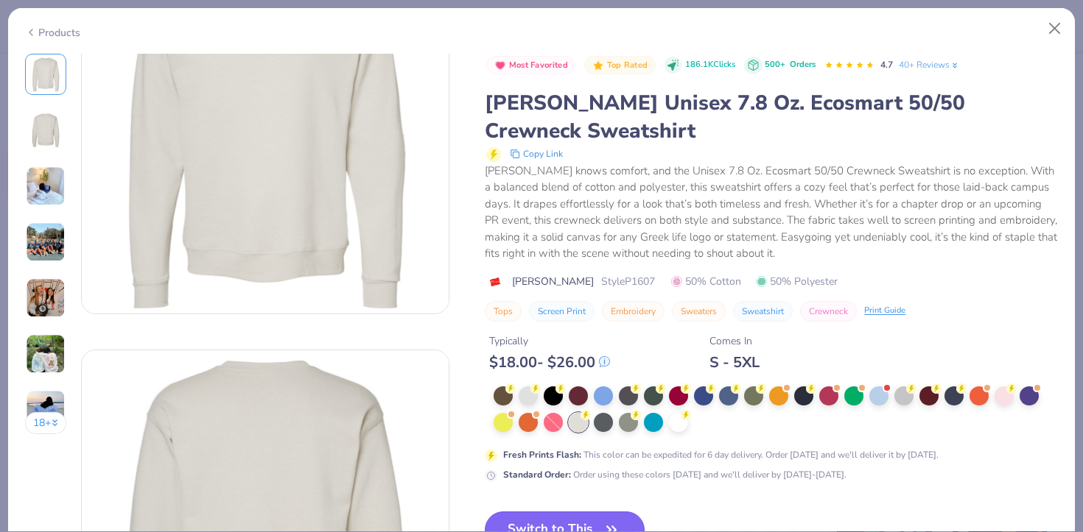
click at [557, 516] on button "Switch to This" at bounding box center [565, 530] width 160 height 37
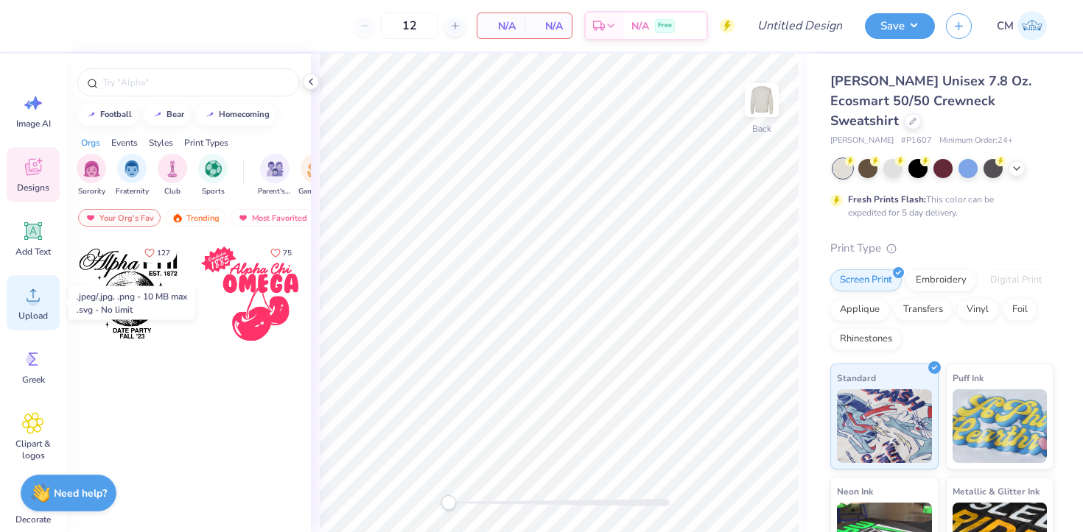
click at [40, 287] on icon at bounding box center [33, 295] width 22 height 22
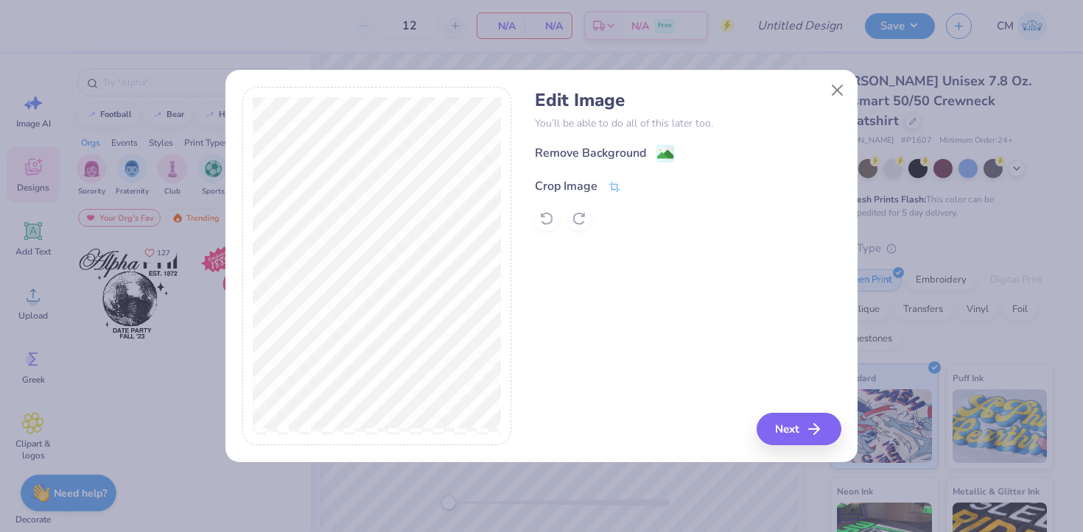
click at [608, 183] on icon at bounding box center [614, 186] width 13 height 13
click at [636, 187] on icon at bounding box center [639, 184] width 9 height 9
click at [785, 436] on button "Next" at bounding box center [801, 429] width 85 height 32
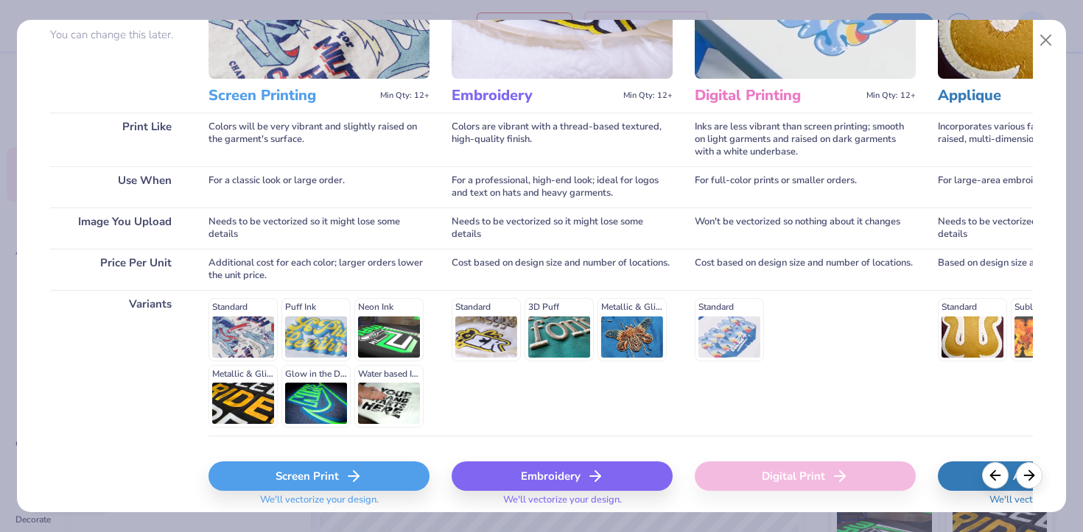
scroll to position [202, 0]
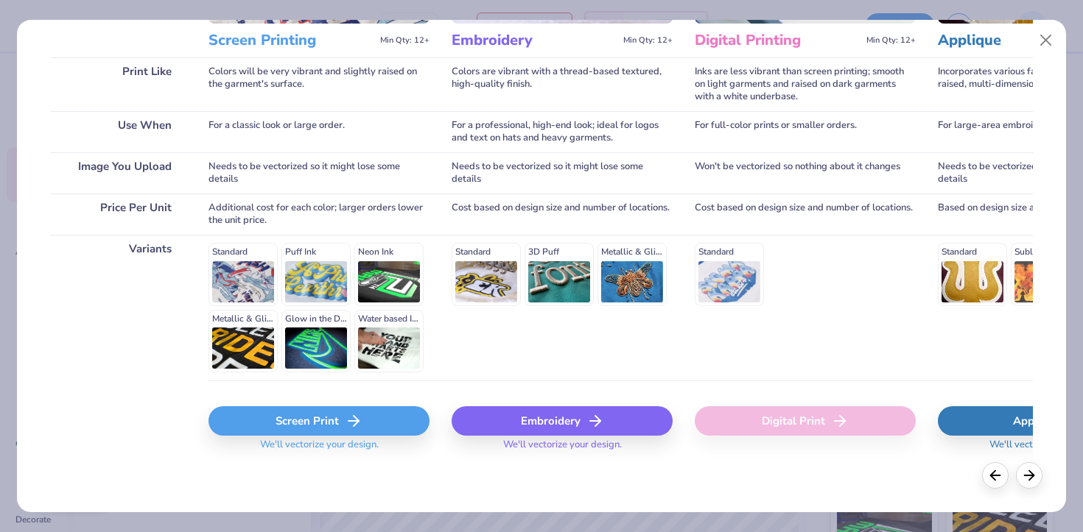
click at [307, 429] on div "Screen Print" at bounding box center [318, 421] width 221 height 29
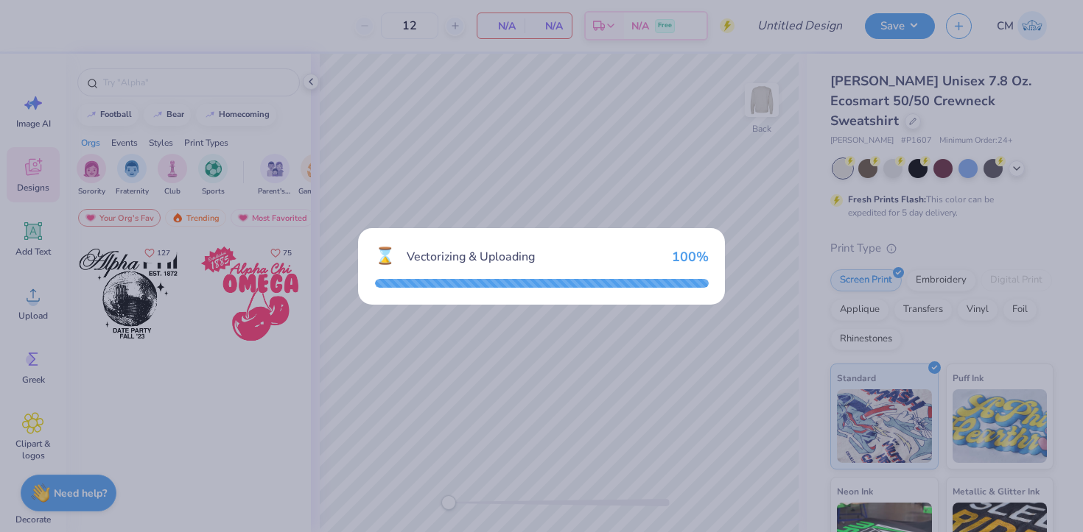
click at [459, 294] on div "⌛ Vectorizing & Uploading 100 %" at bounding box center [541, 266] width 367 height 77
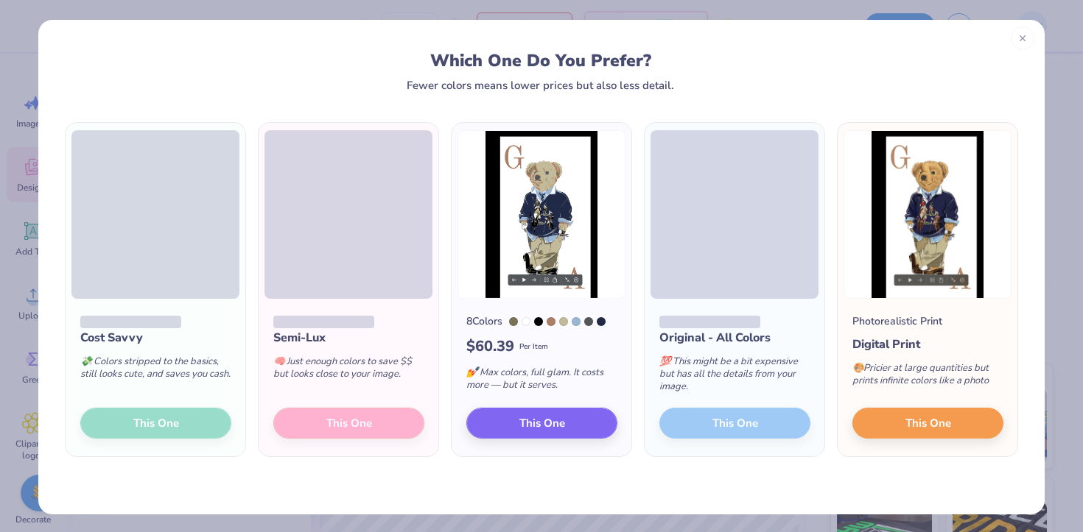
click at [1019, 35] on line at bounding box center [1021, 37] width 5 height 5
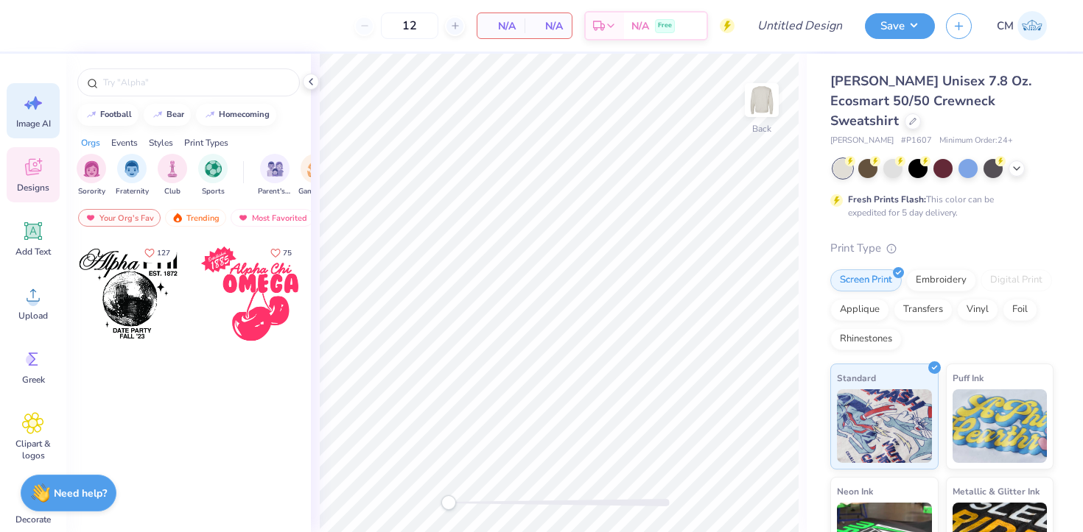
click at [30, 132] on div "Image AI" at bounding box center [33, 110] width 53 height 55
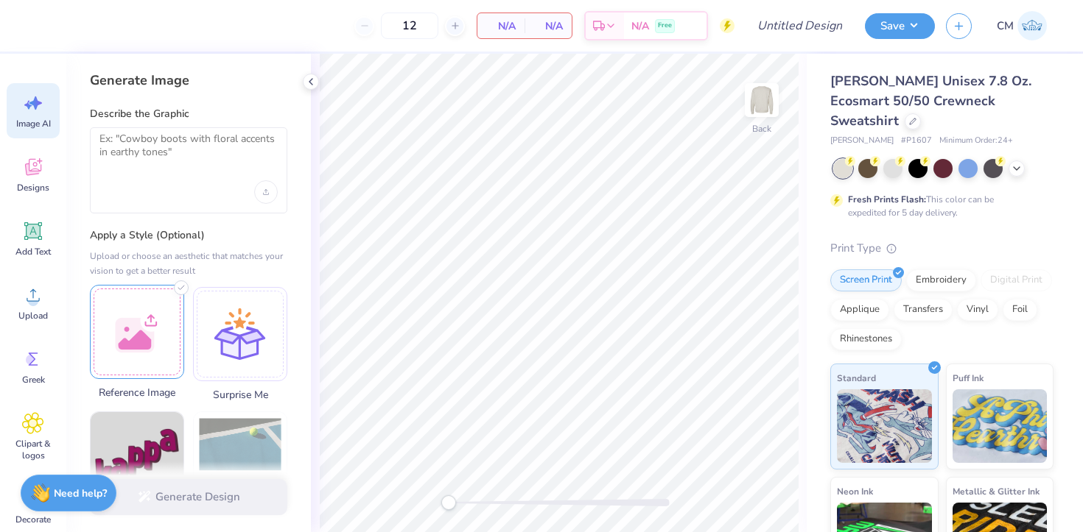
click at [120, 291] on div at bounding box center [137, 332] width 94 height 94
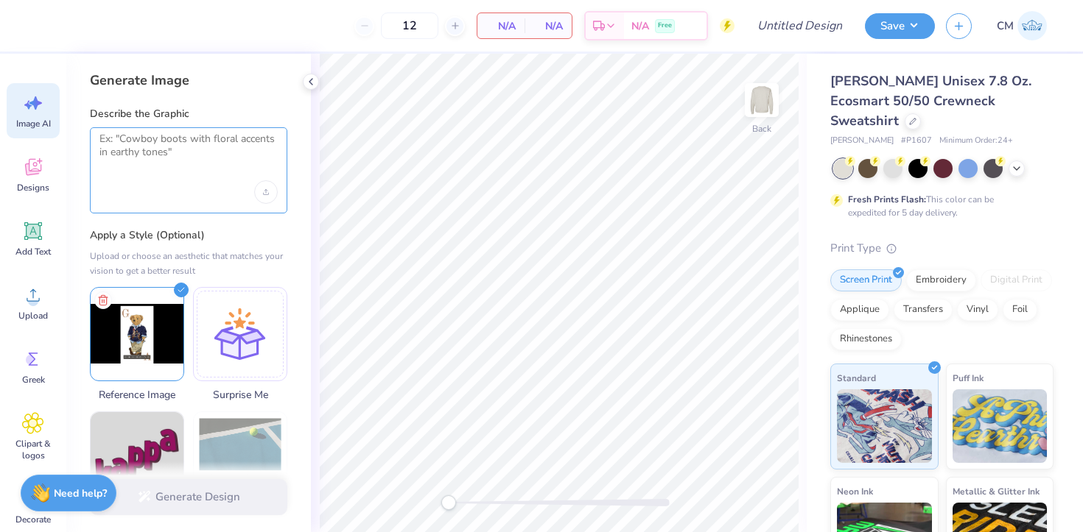
click at [203, 158] on textarea at bounding box center [188, 151] width 178 height 37
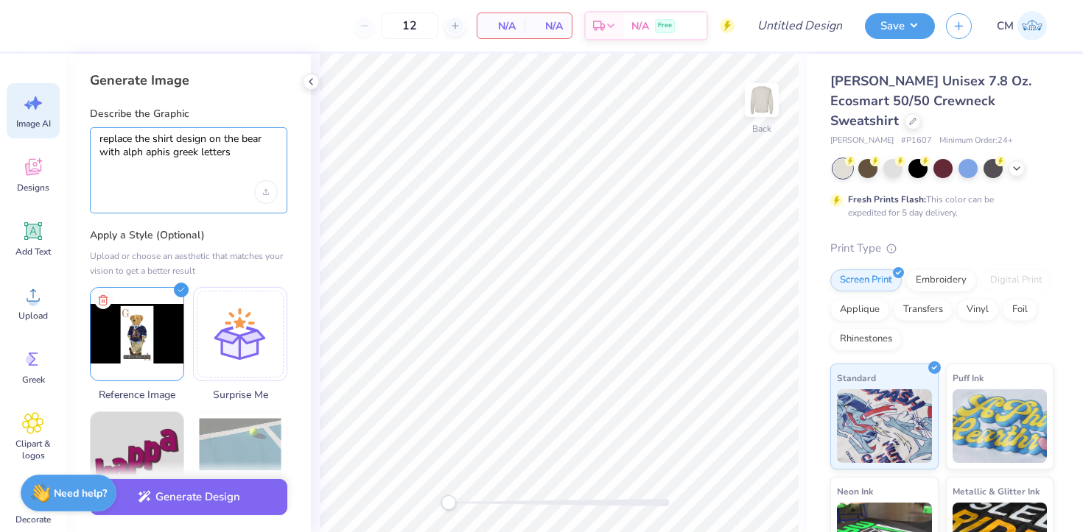
click at [152, 152] on textarea "replace the shirt design on the bear with alph aphis greek letters" at bounding box center [188, 151] width 178 height 37
type textarea "replace the shirt design on the bear with alpha phis greek letters"
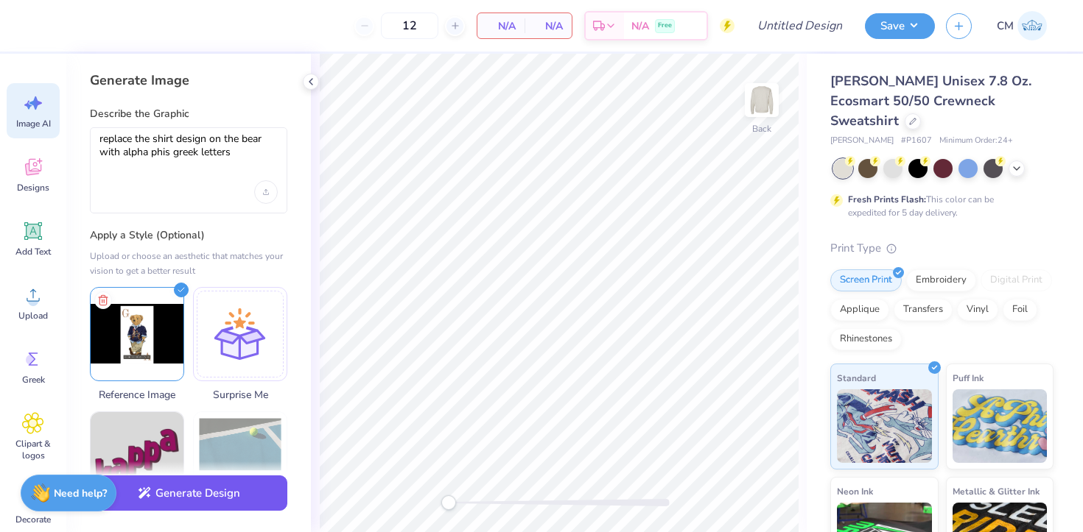
click at [242, 501] on button "Generate Design" at bounding box center [188, 494] width 197 height 36
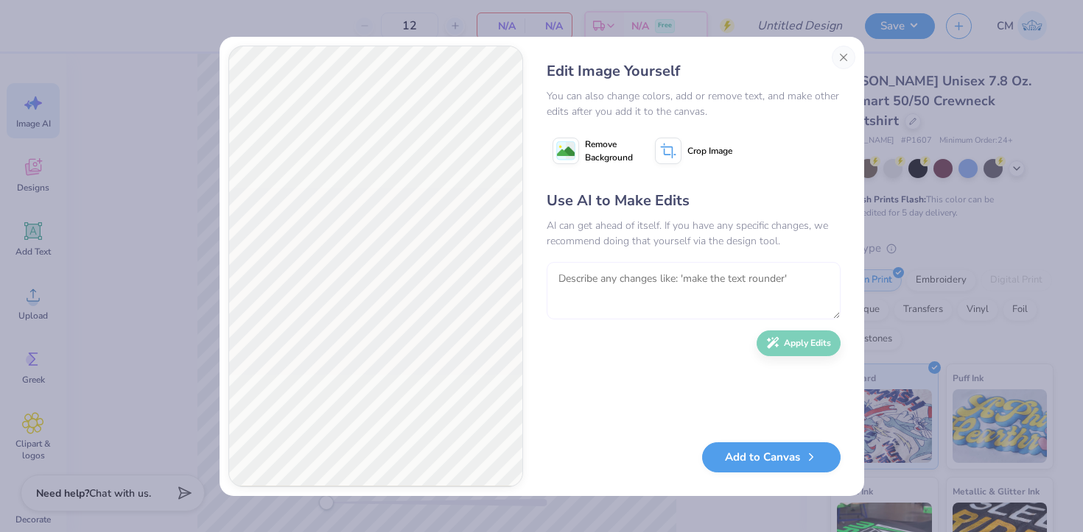
click at [603, 302] on textarea at bounding box center [693, 290] width 294 height 57
type textarea ","
type textarea "make the bear a football player"
click at [805, 338] on button "Apply Edits" at bounding box center [798, 340] width 84 height 26
